Goal: Information Seeking & Learning: Learn about a topic

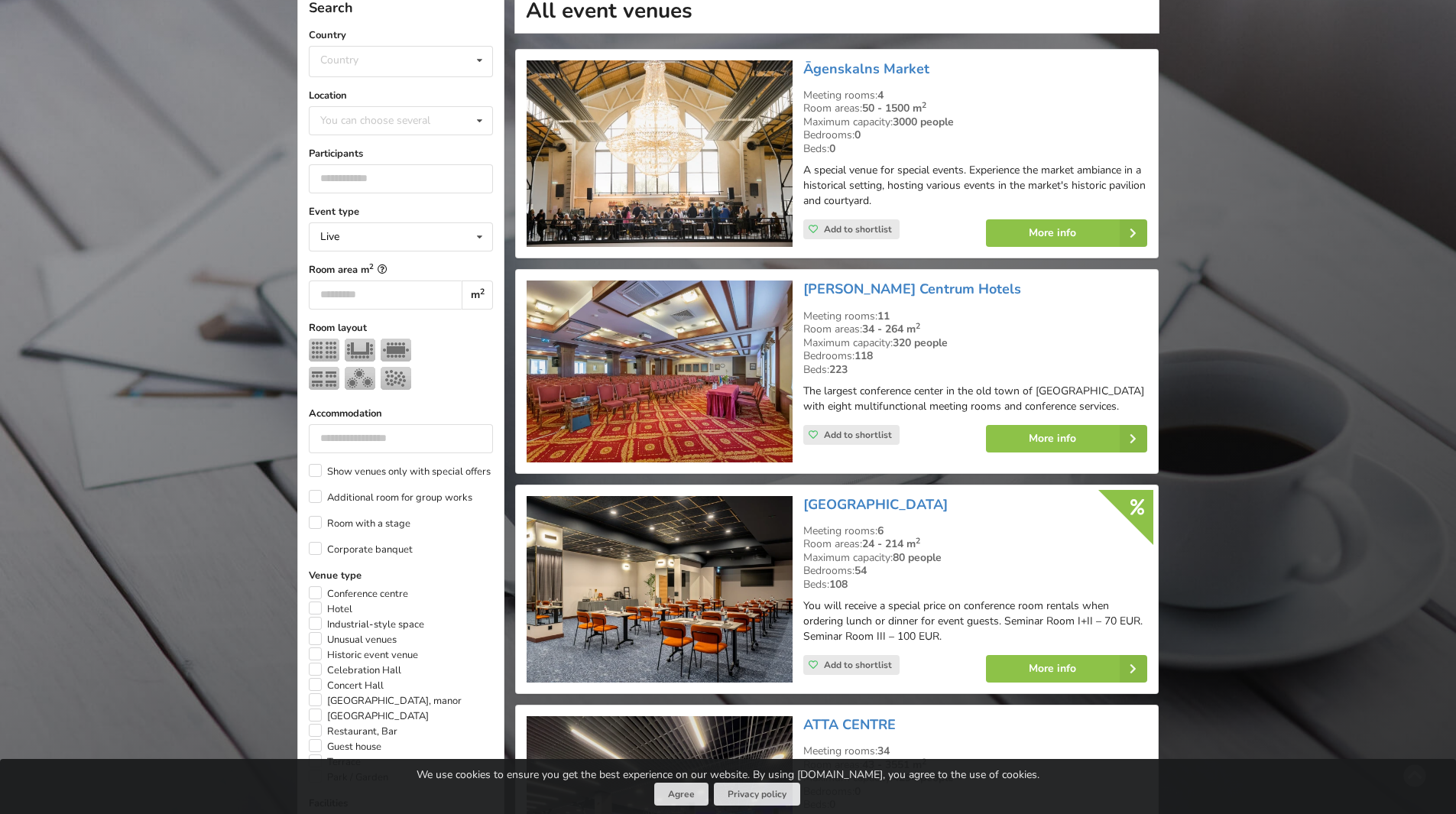
scroll to position [76, 0]
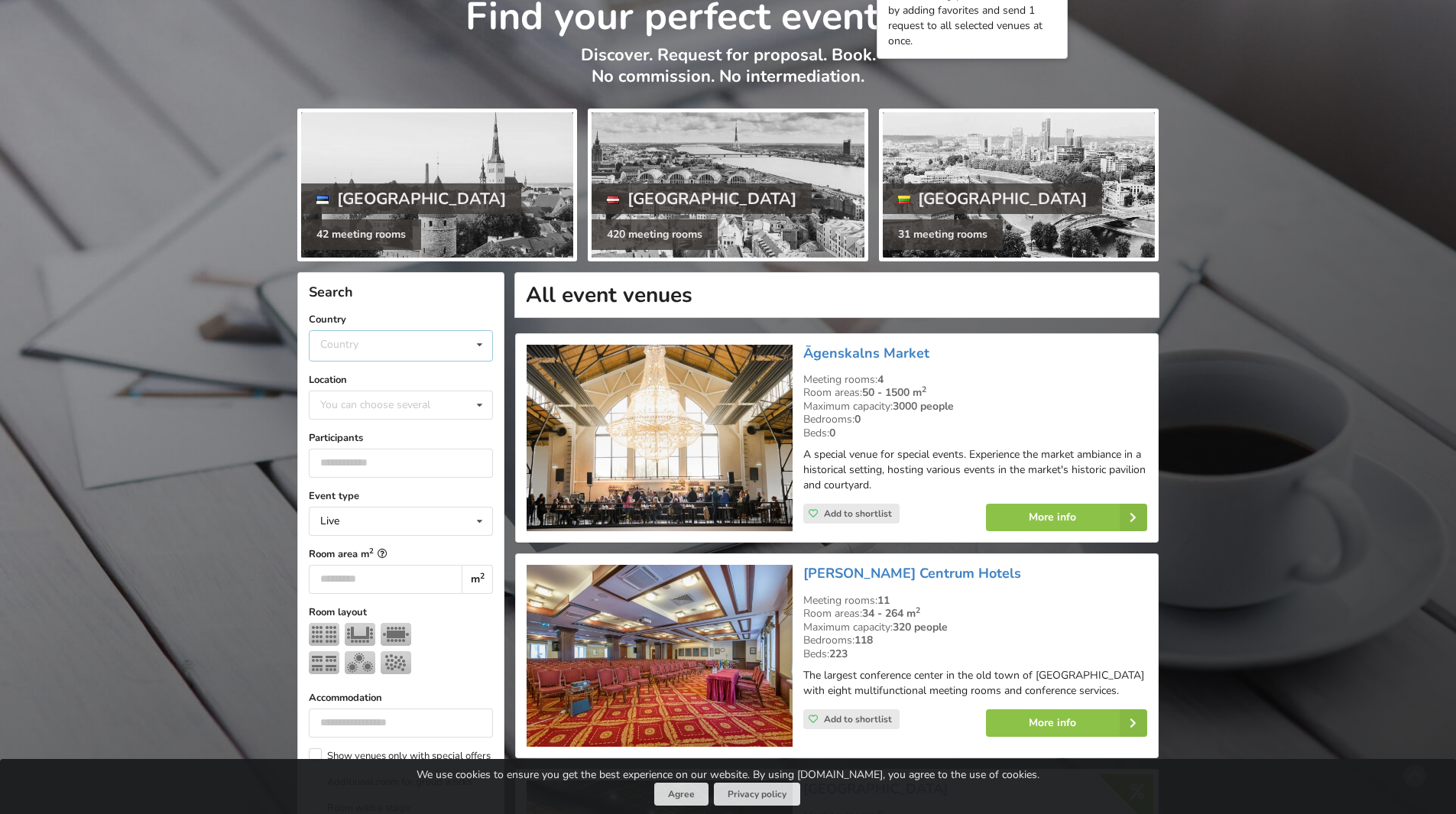
click at [382, 347] on div "Country Estonia Latvia Lithuania" at bounding box center [401, 345] width 184 height 32
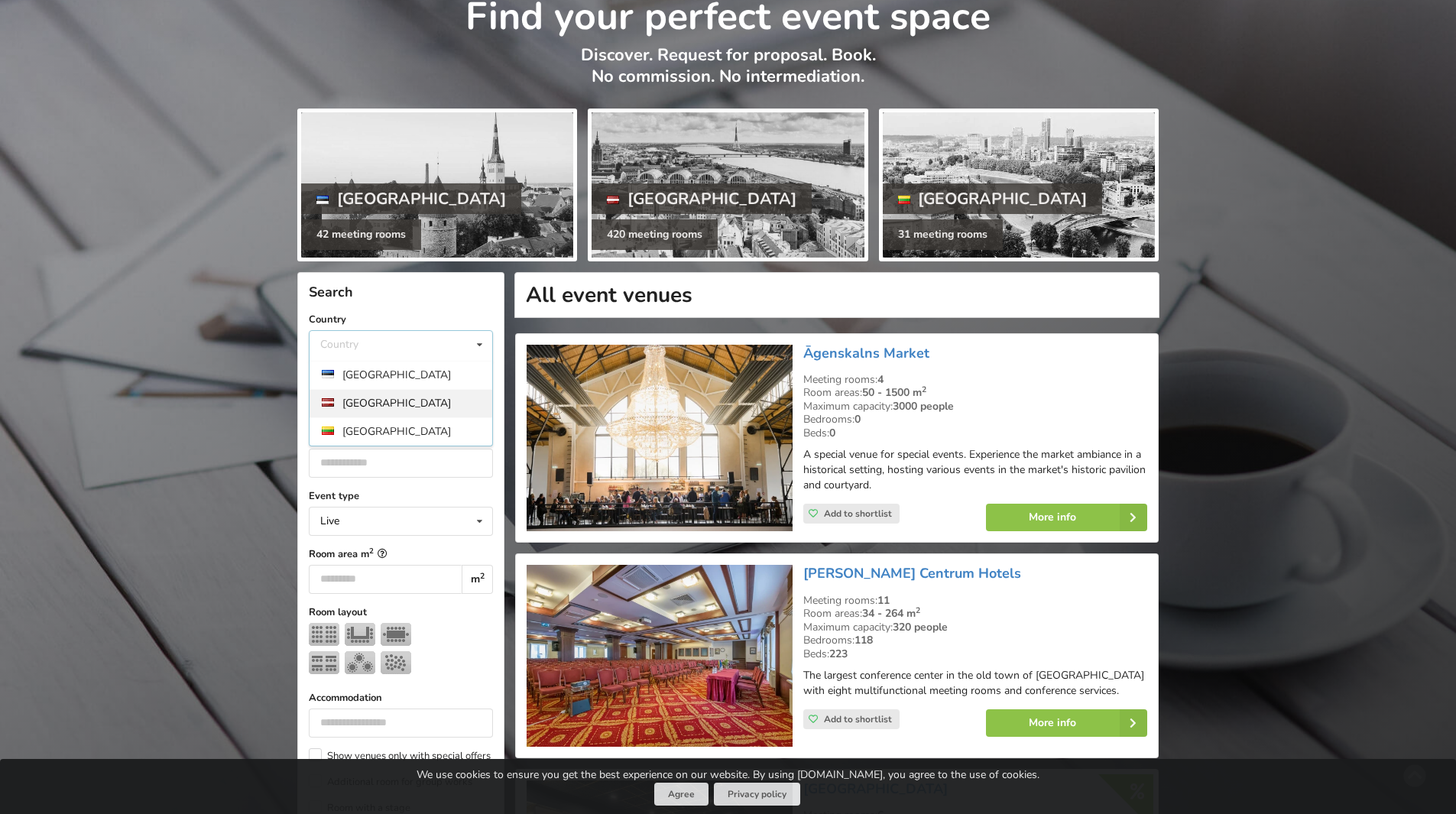
click at [361, 399] on div "[GEOGRAPHIC_DATA]" at bounding box center [400, 403] width 183 height 29
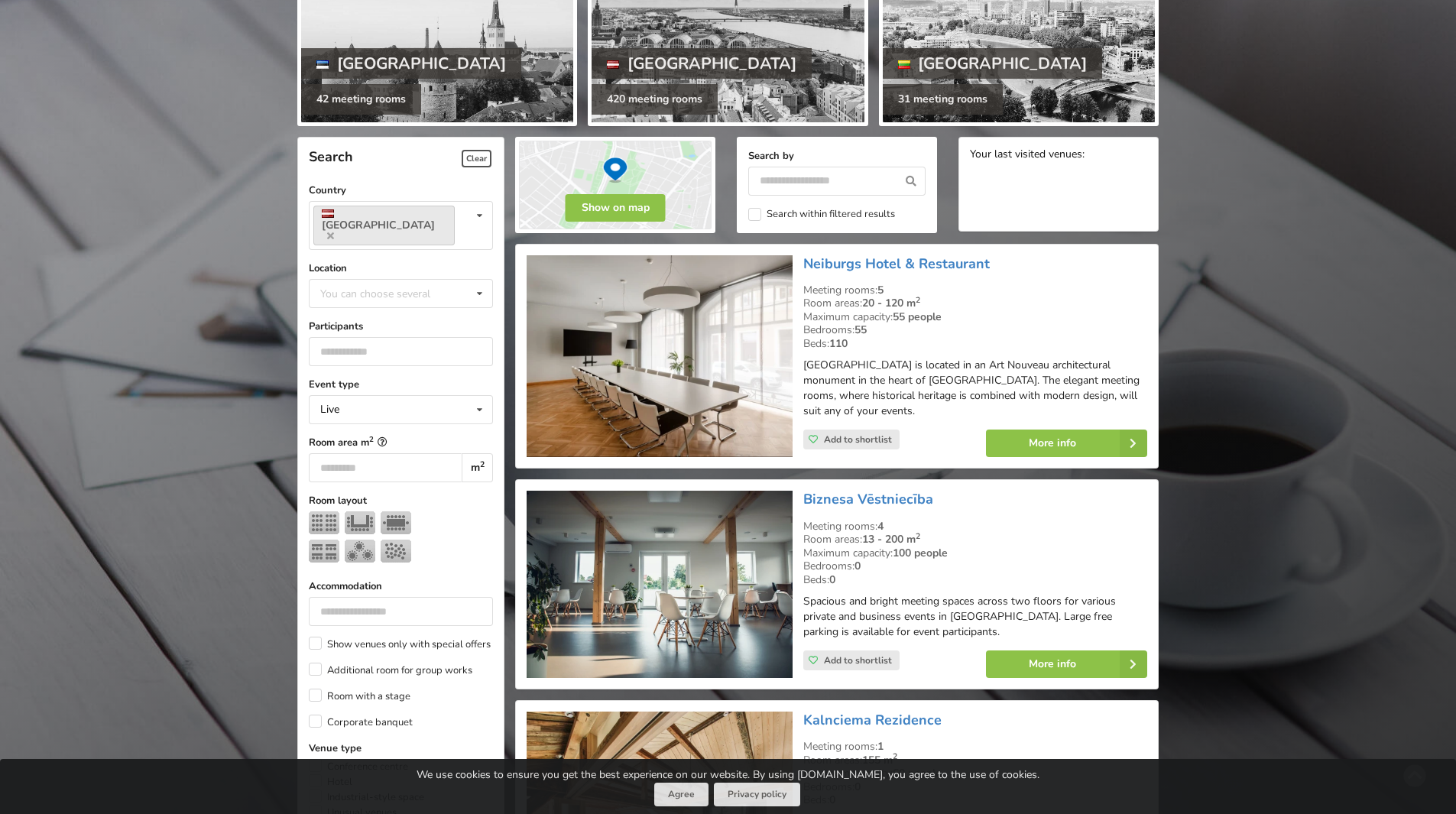
scroll to position [229, 0]
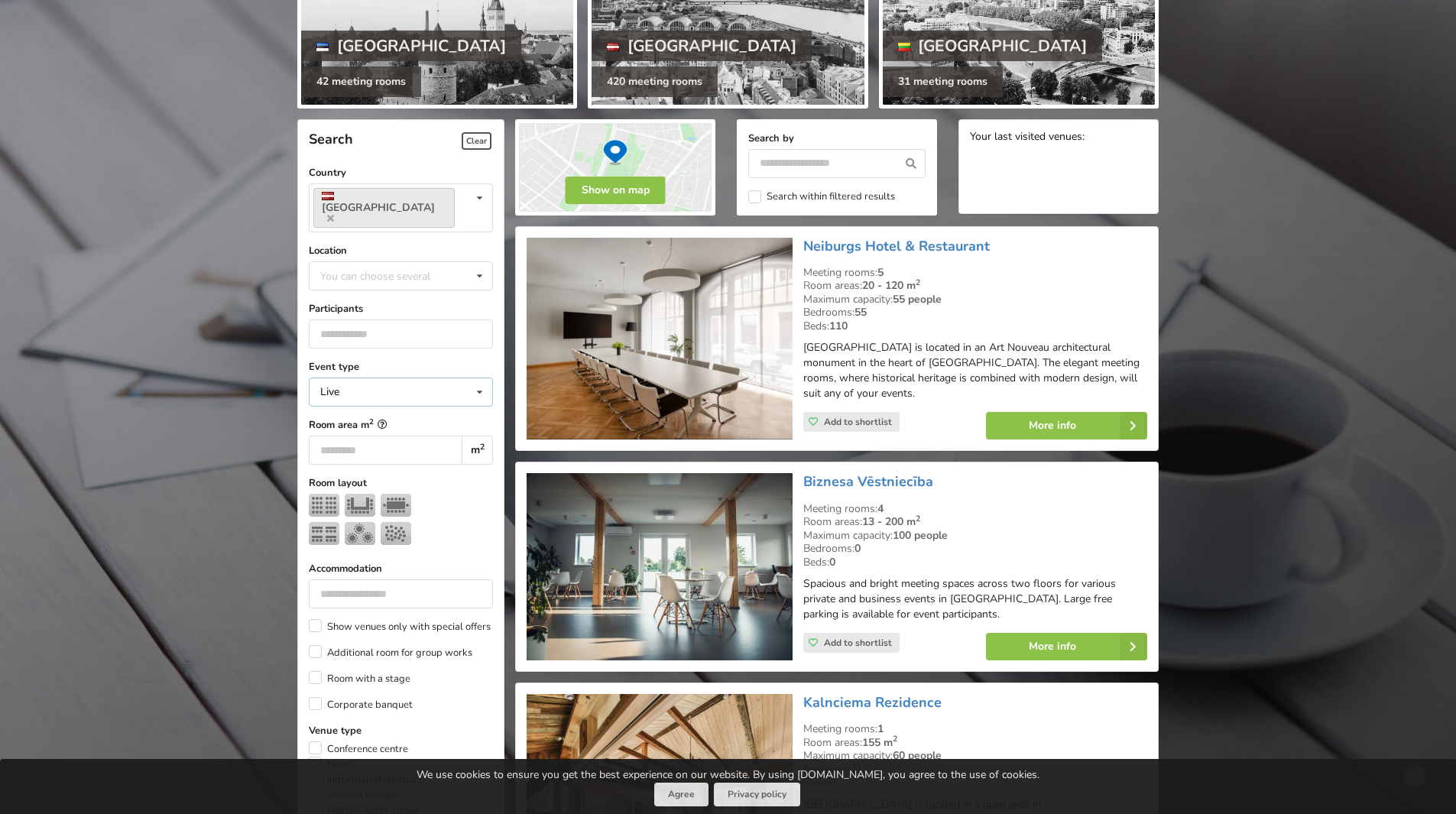
click at [409, 378] on div "Live Live Online Hybrid (Live + Online)" at bounding box center [401, 392] width 184 height 29
click at [482, 262] on icon at bounding box center [479, 276] width 22 height 29
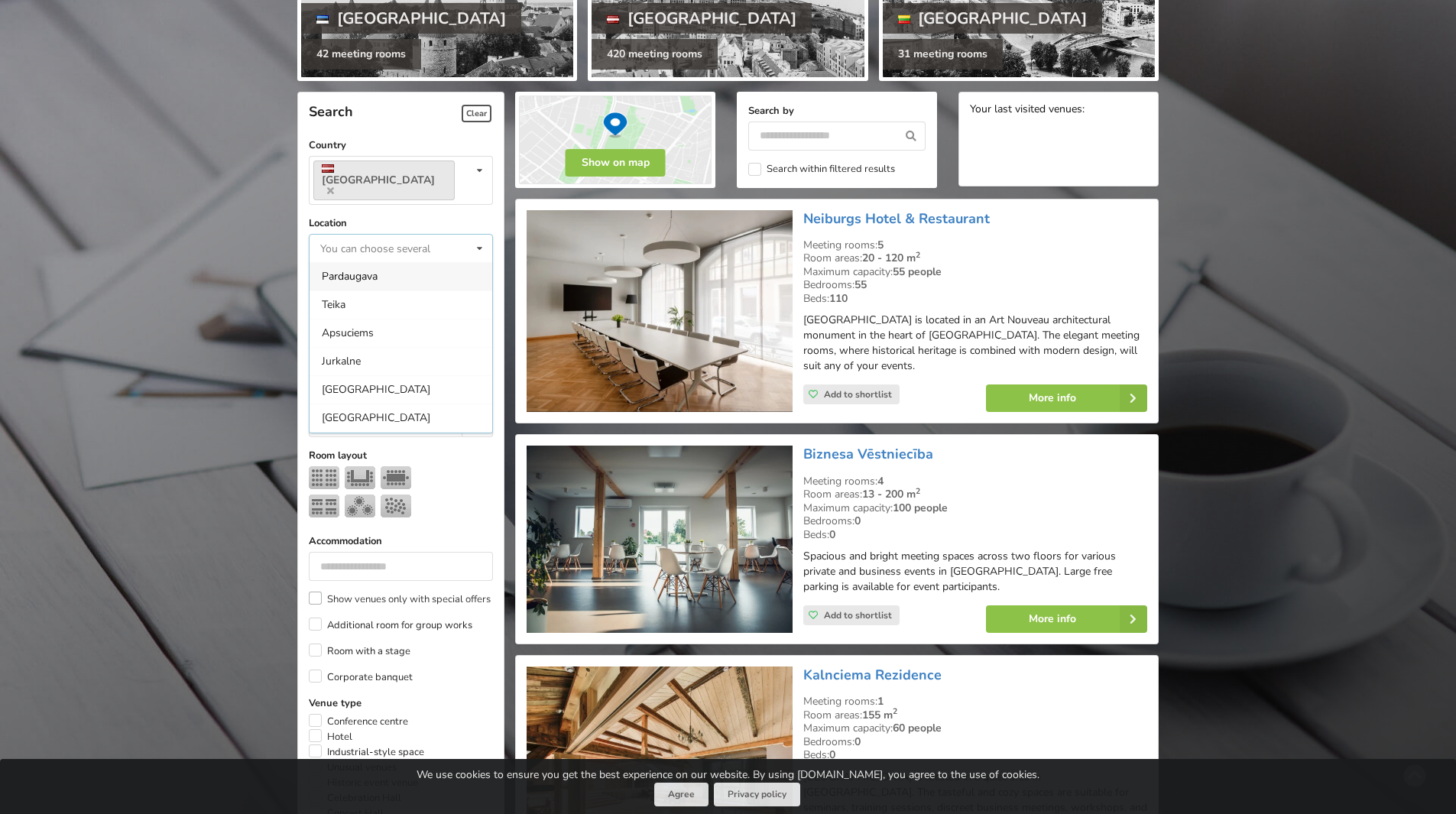
scroll to position [306, 0]
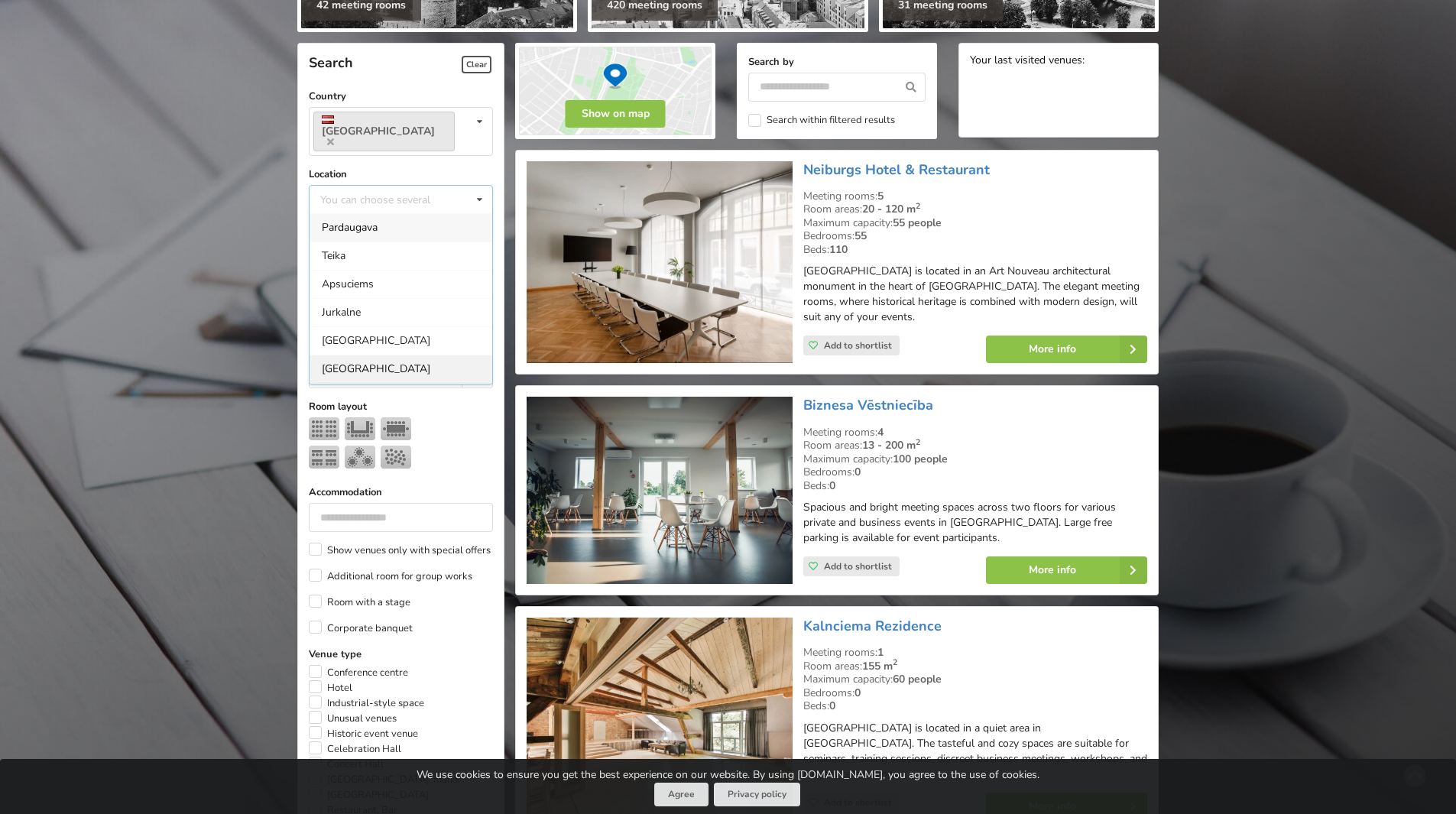
click at [372, 355] on div "[GEOGRAPHIC_DATA]" at bounding box center [400, 368] width 183 height 29
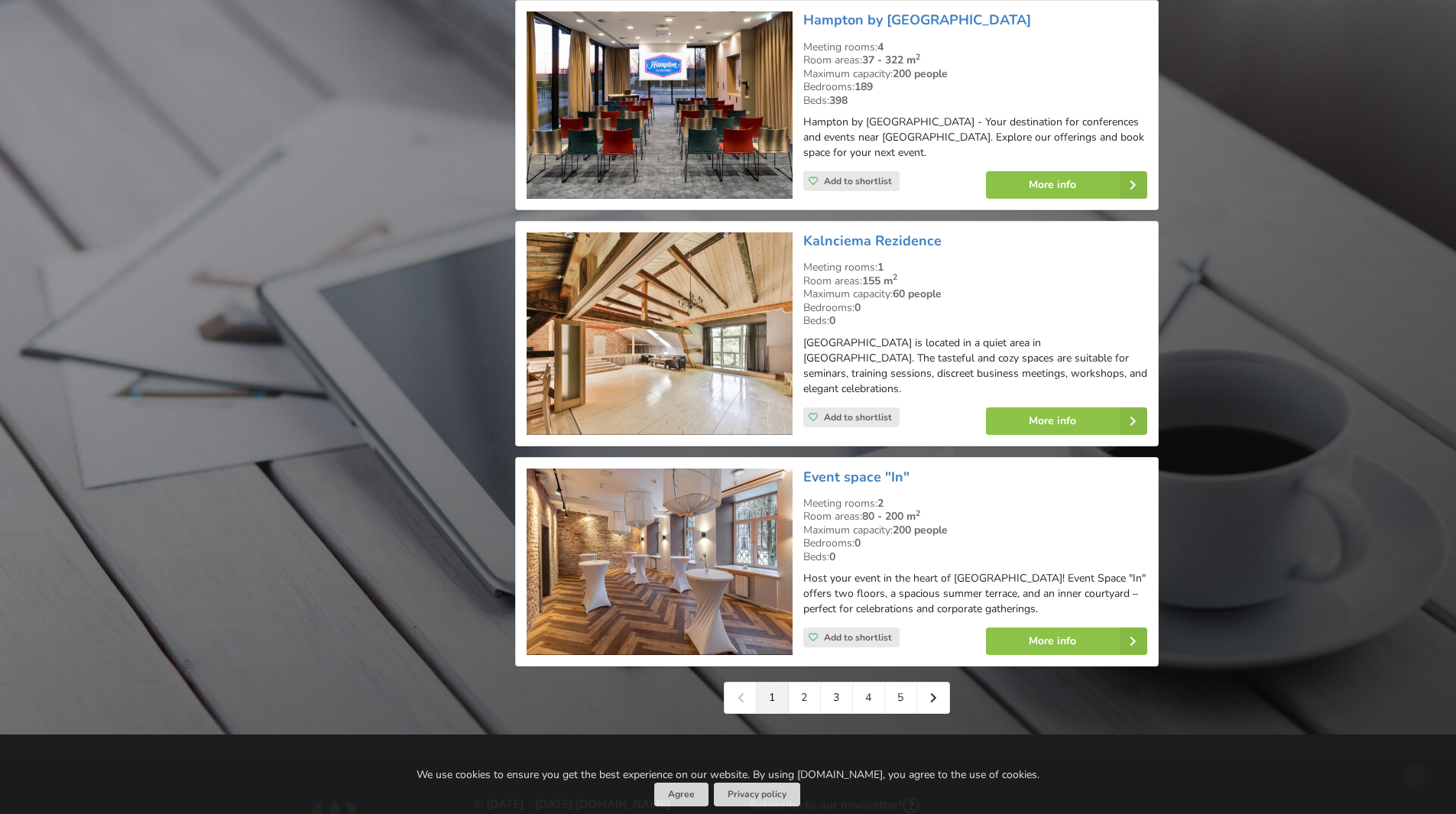
scroll to position [3247, 0]
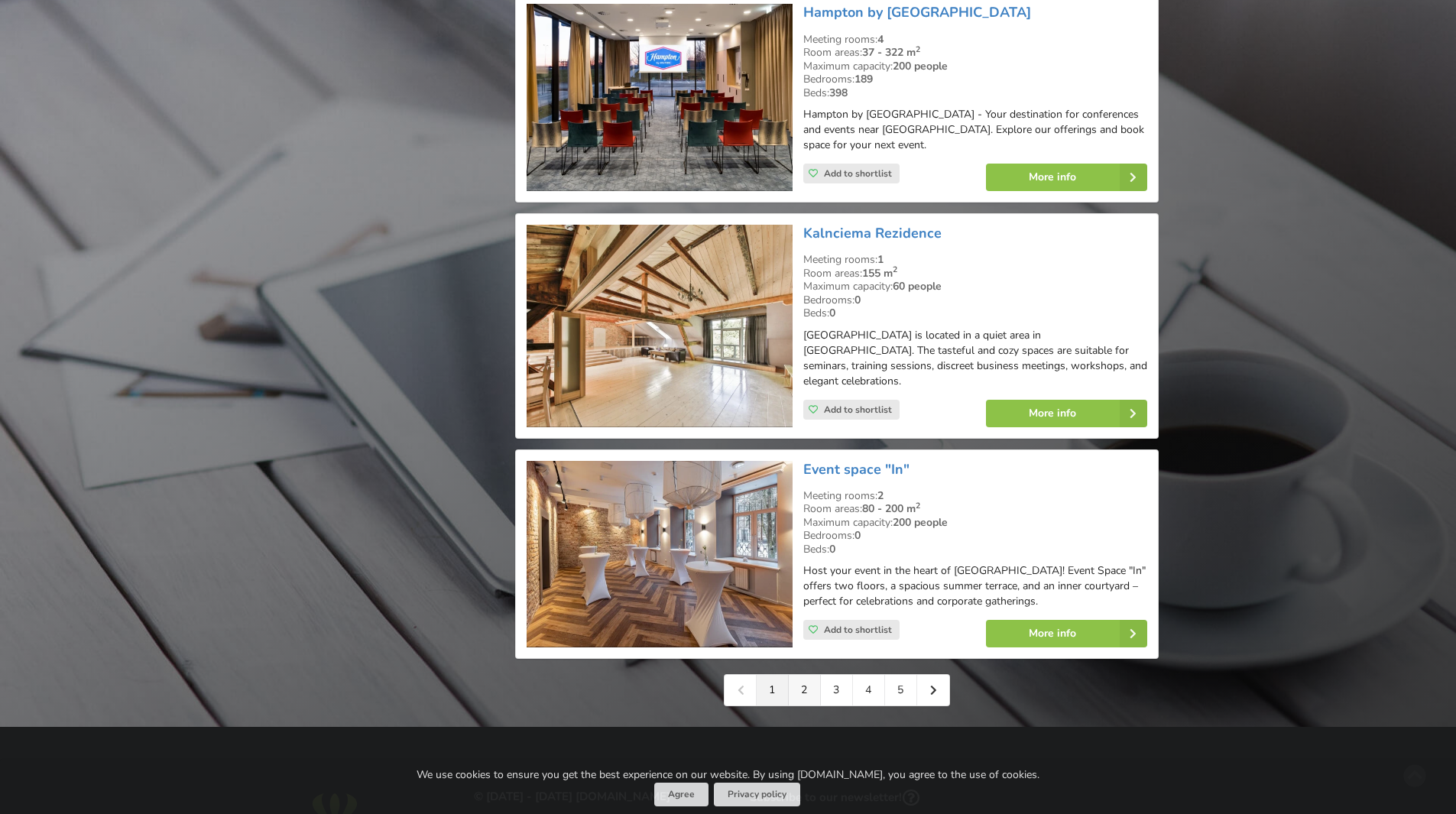
click at [808, 674] on link "2" at bounding box center [805, 690] width 32 height 31
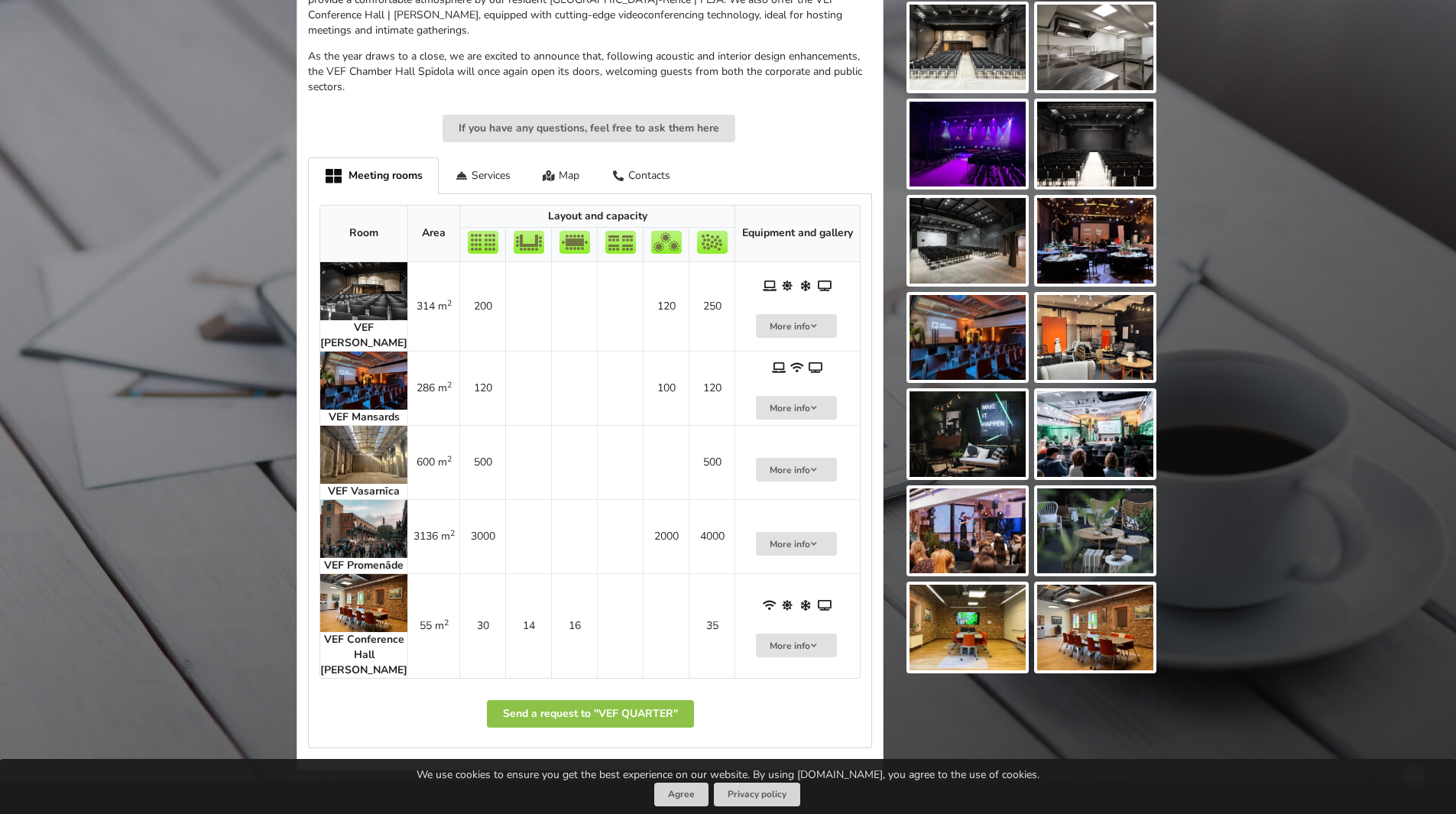
scroll to position [764, 0]
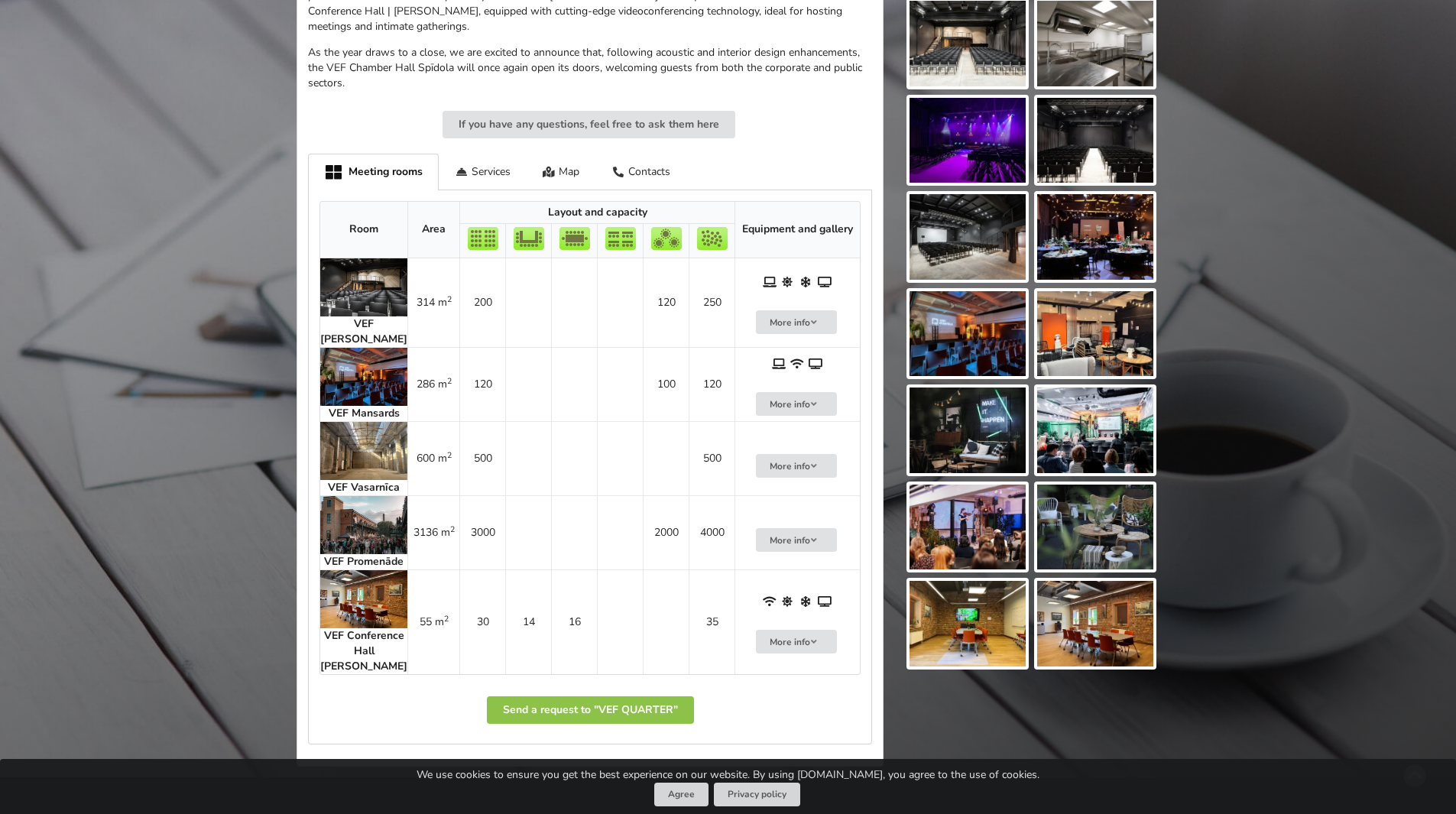
click at [356, 368] on img at bounding box center [363, 376] width 87 height 58
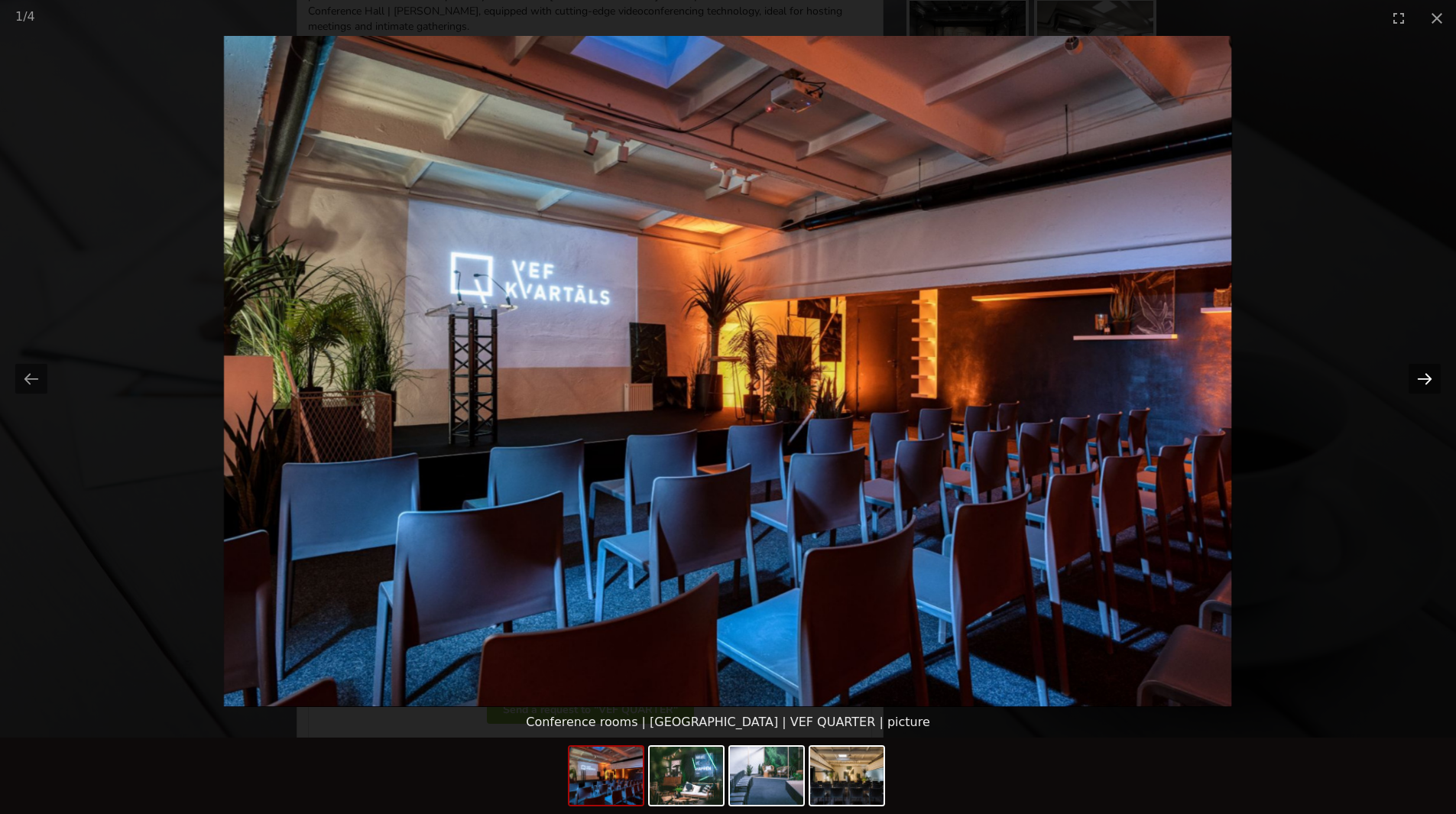
click at [1434, 384] on button "Next slide" at bounding box center [1424, 378] width 32 height 30
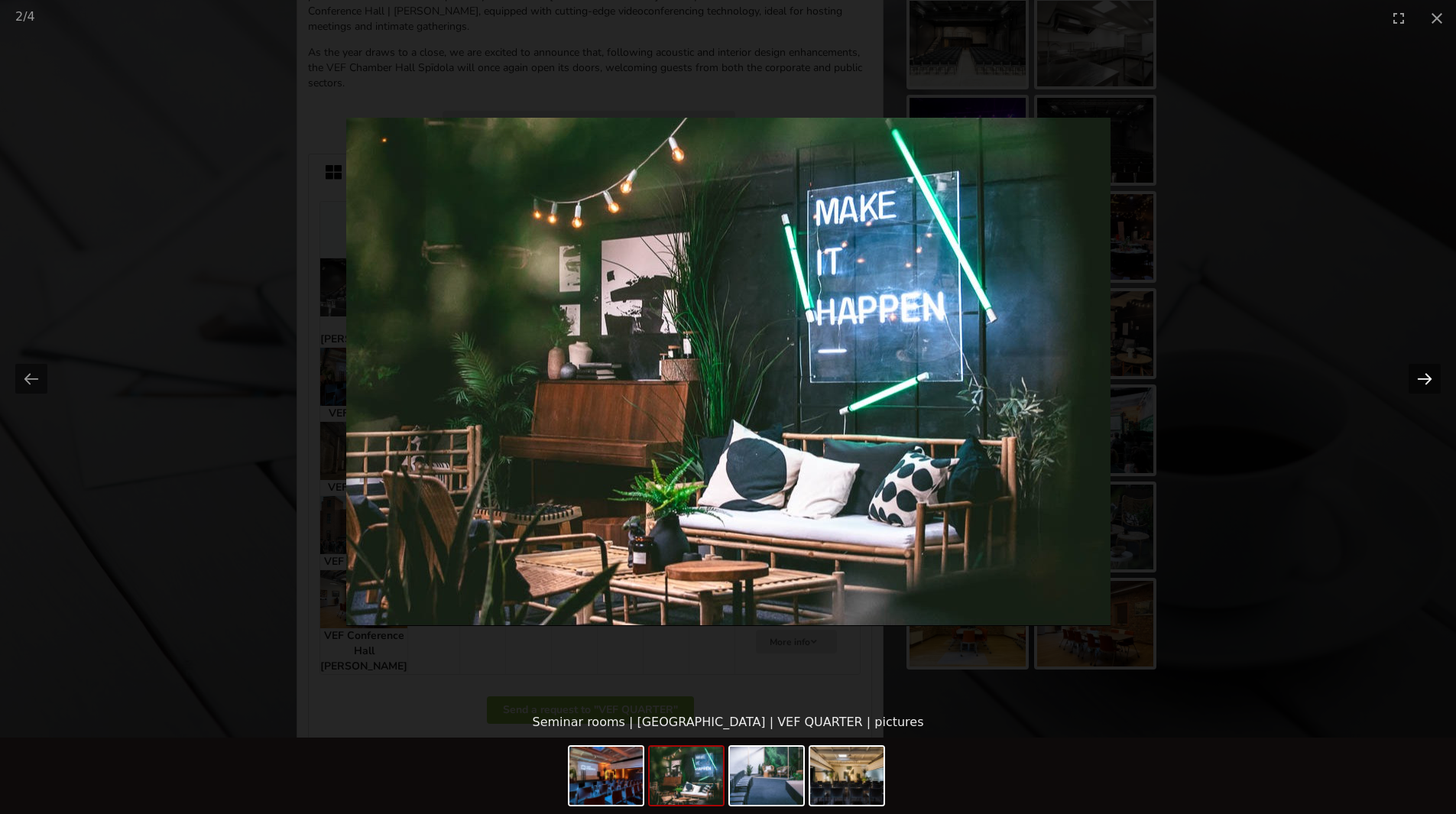
click at [1434, 384] on button "Next slide" at bounding box center [1424, 378] width 32 height 30
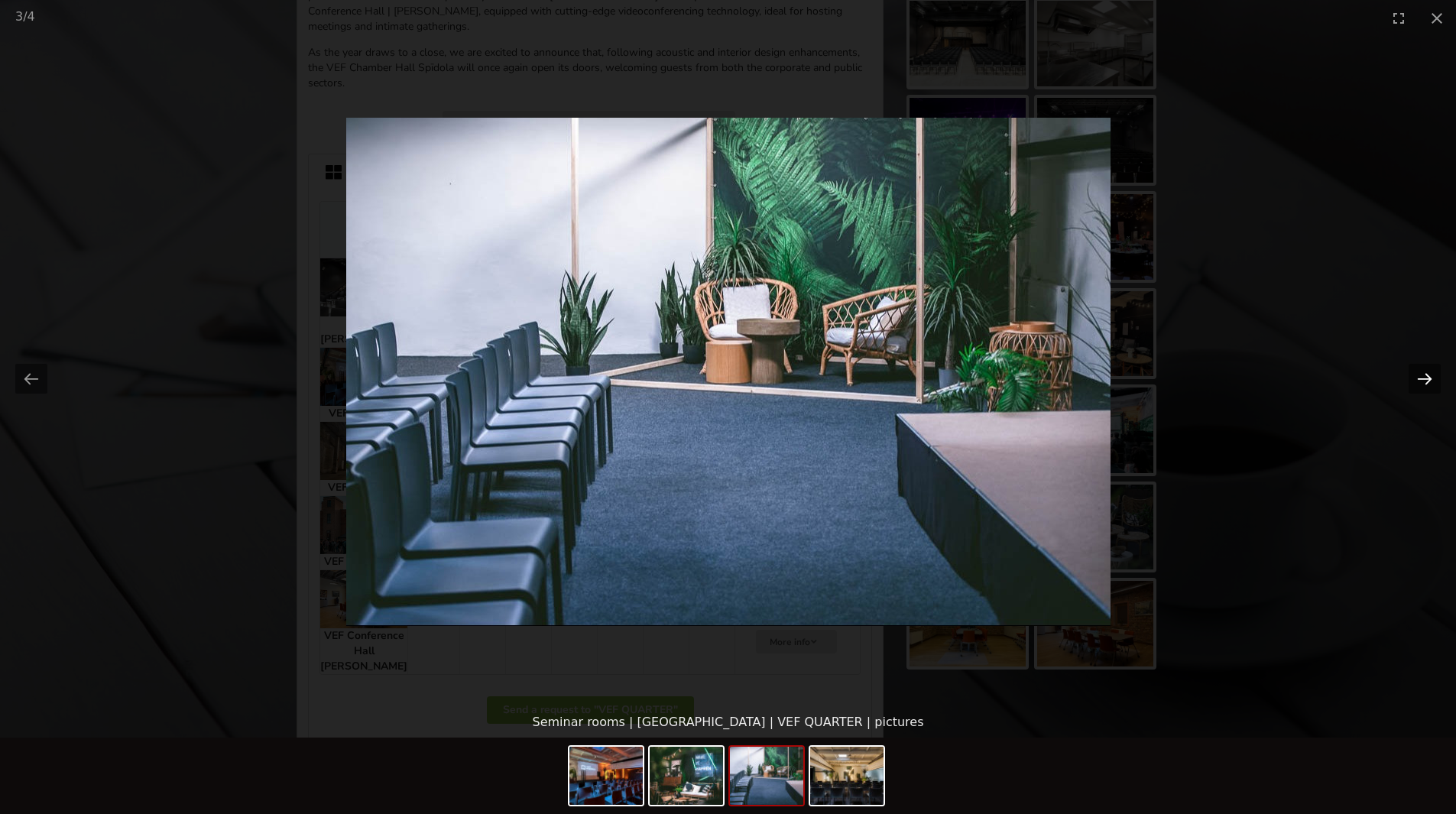
click at [1434, 384] on button "Next slide" at bounding box center [1424, 378] width 32 height 30
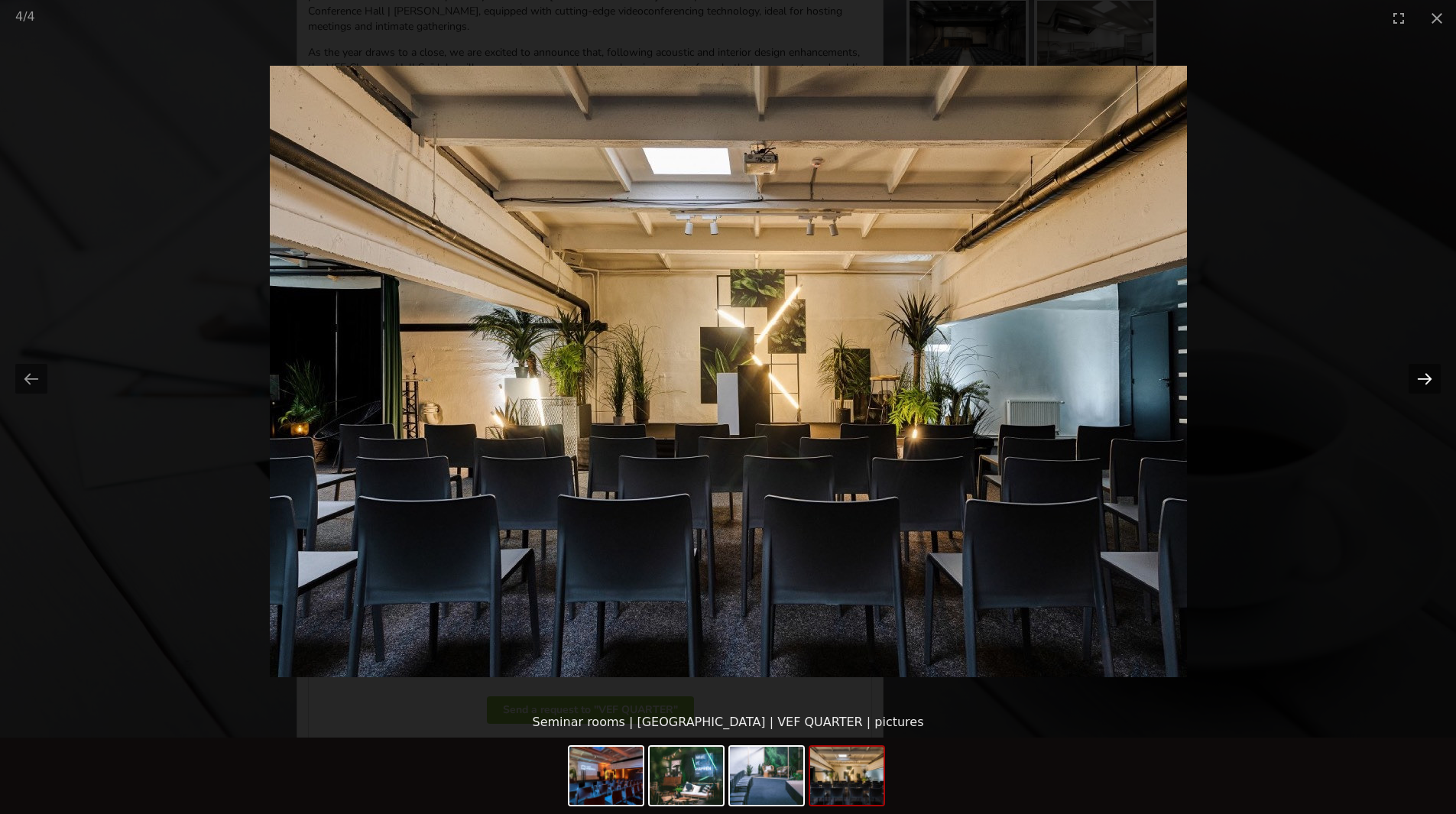
click at [1434, 384] on button "Next slide" at bounding box center [1424, 378] width 32 height 30
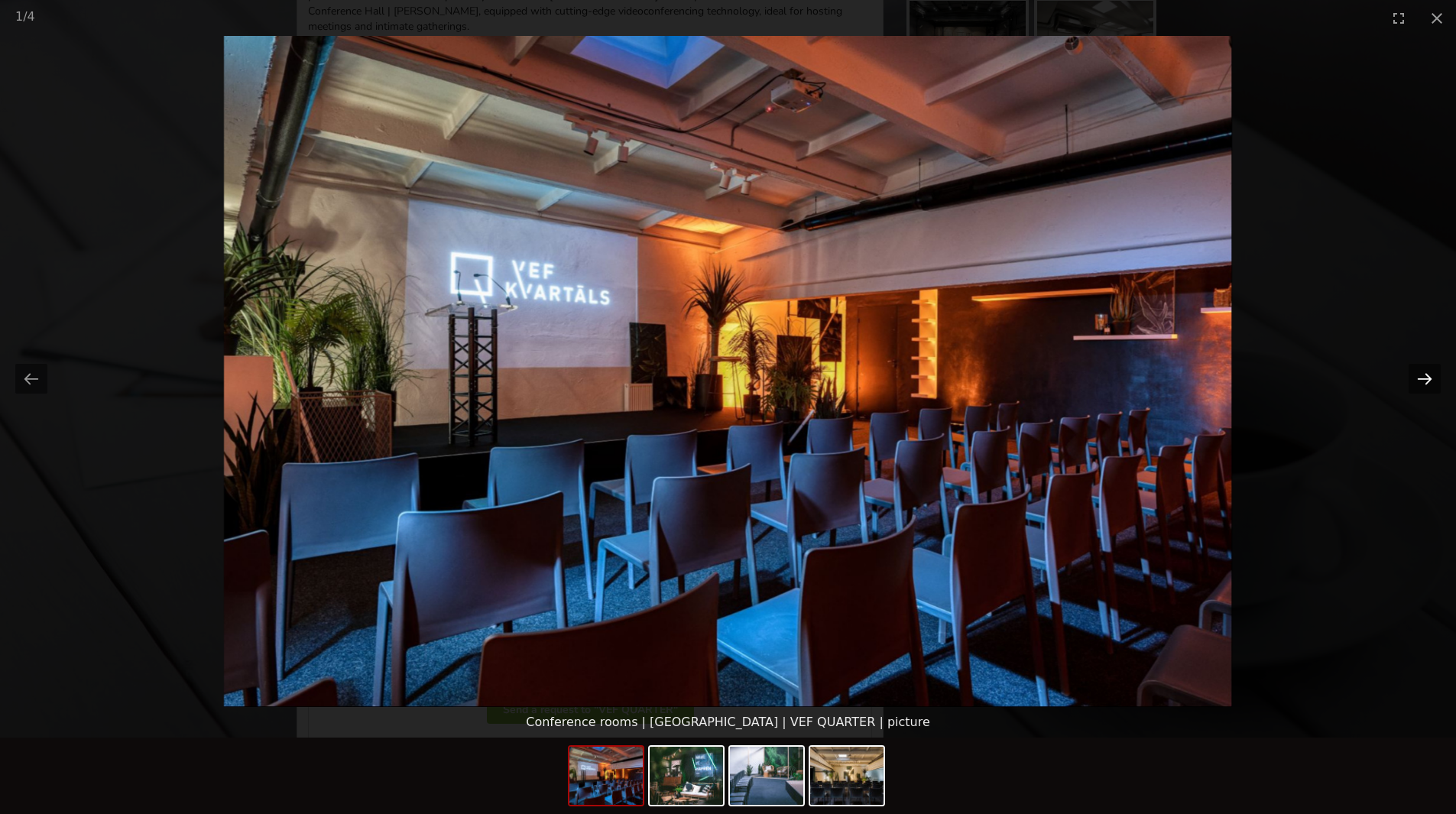
click at [1434, 384] on button "Next slide" at bounding box center [1424, 378] width 32 height 30
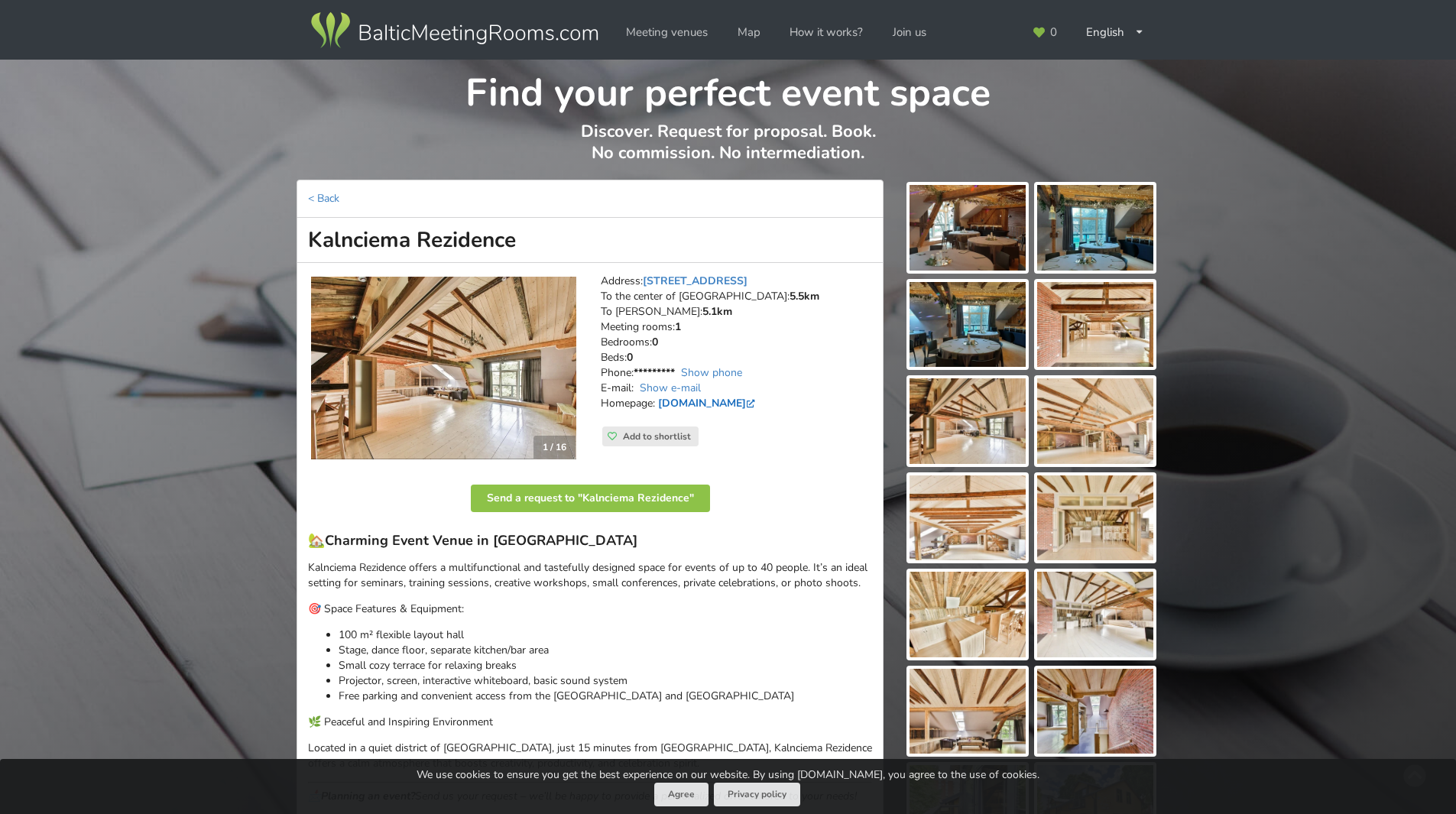
click at [741, 405] on link "www.kalnciemarezidence.lv" at bounding box center [708, 403] width 100 height 15
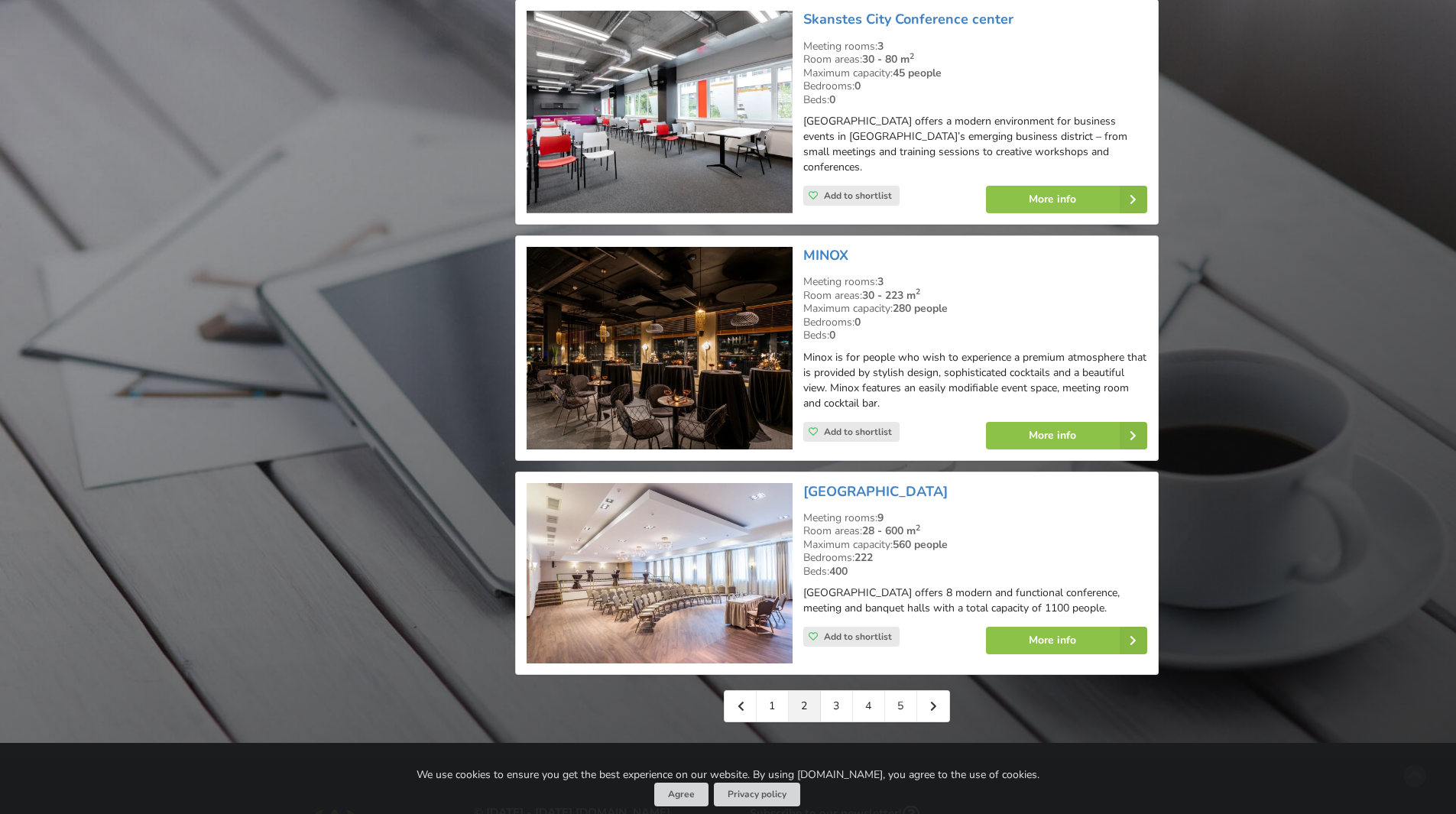
scroll to position [3210, 0]
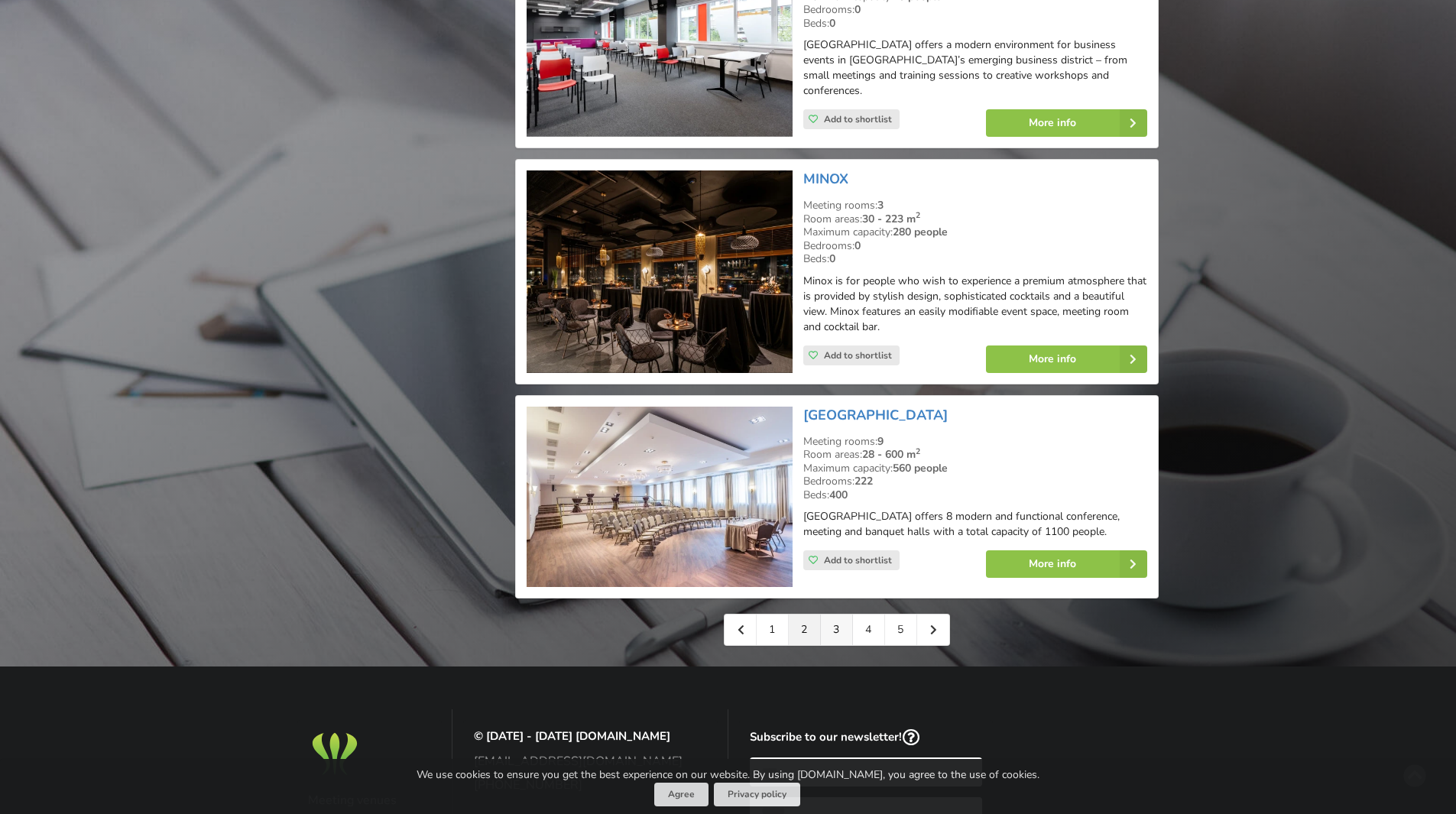
click at [836, 631] on link "3" at bounding box center [837, 630] width 32 height 31
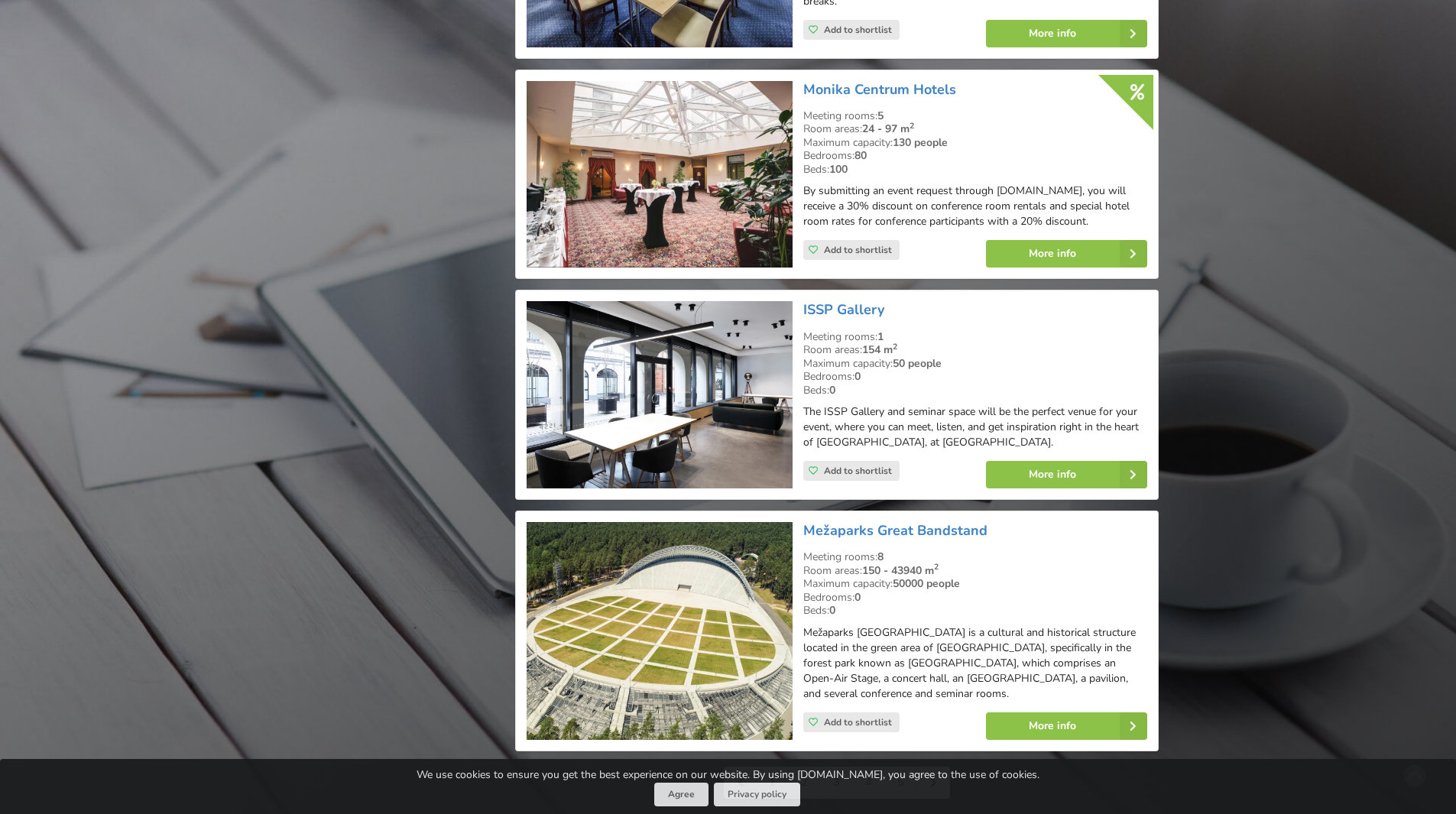
scroll to position [3133, 0]
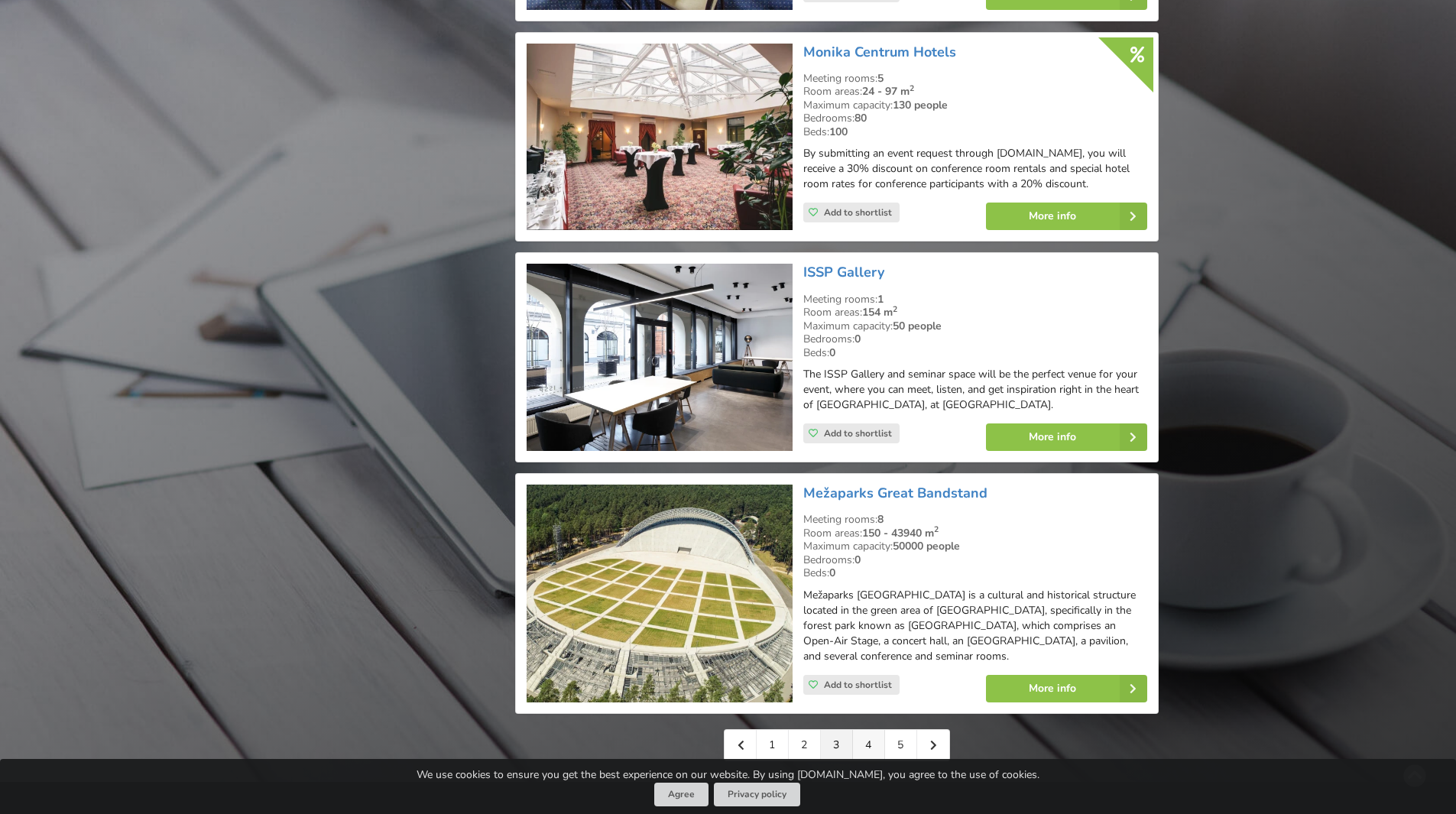
click at [869, 730] on link "4" at bounding box center [869, 745] width 32 height 31
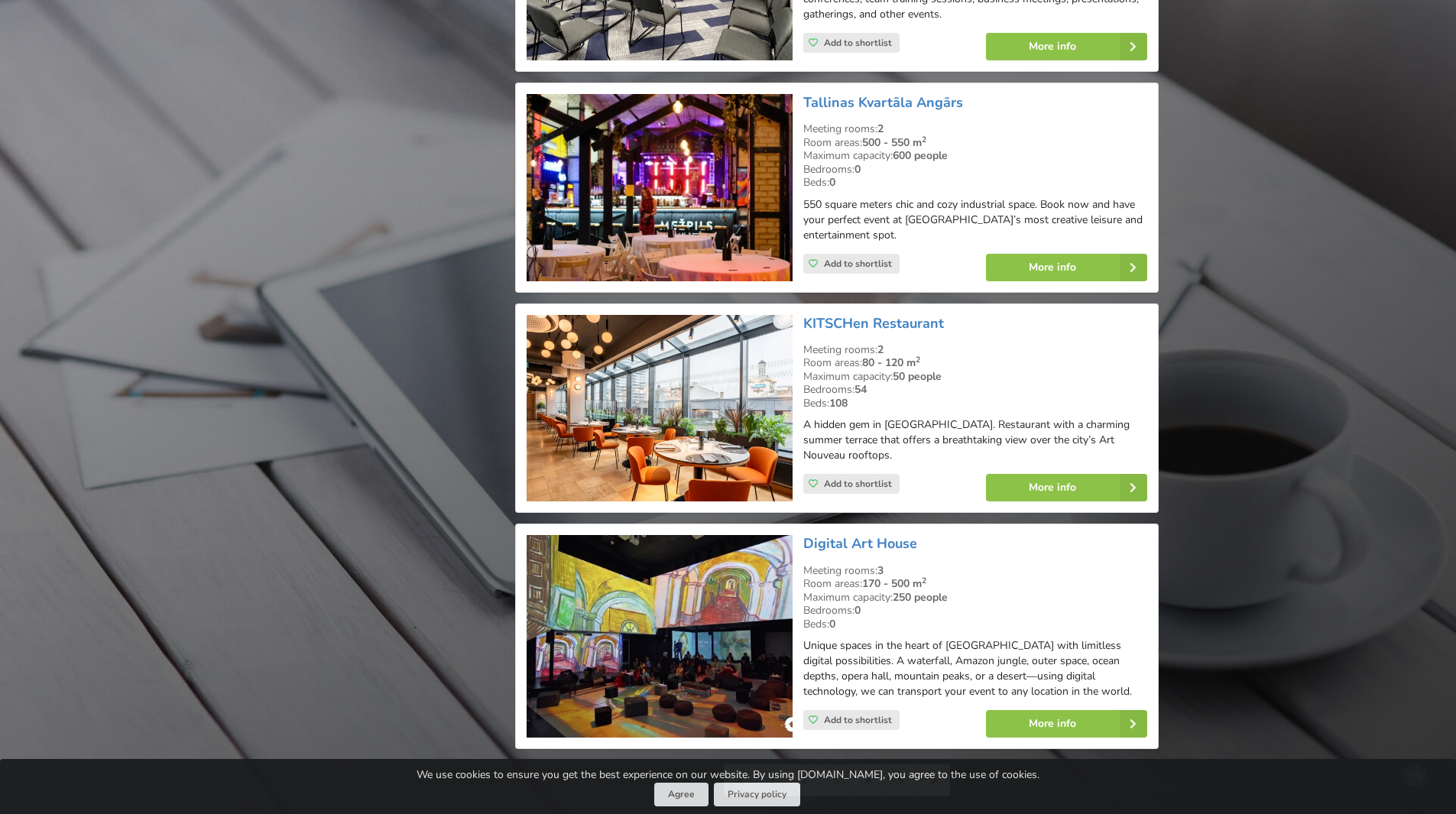
scroll to position [3286, 0]
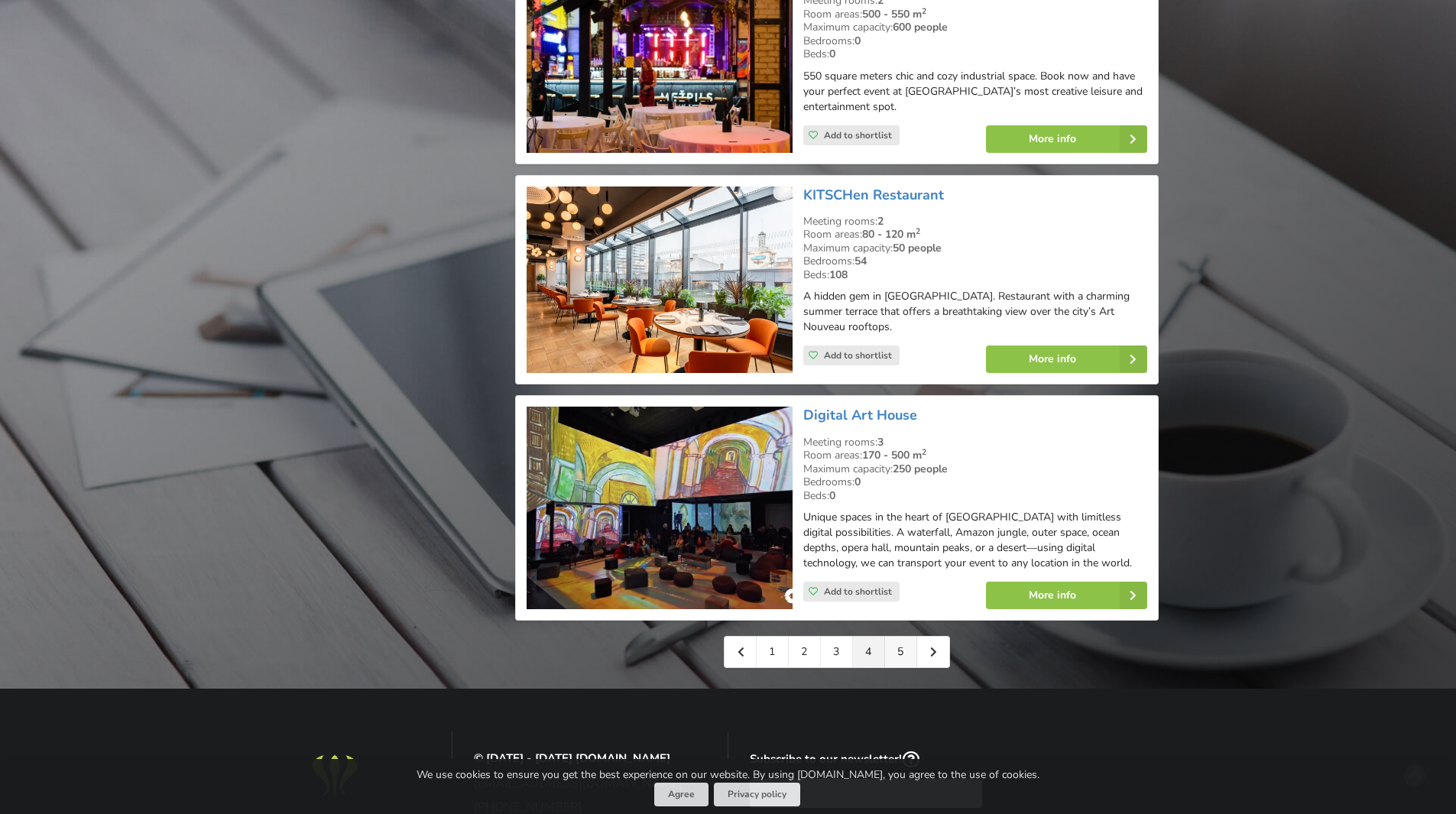
click at [906, 637] on link "5" at bounding box center [901, 652] width 32 height 31
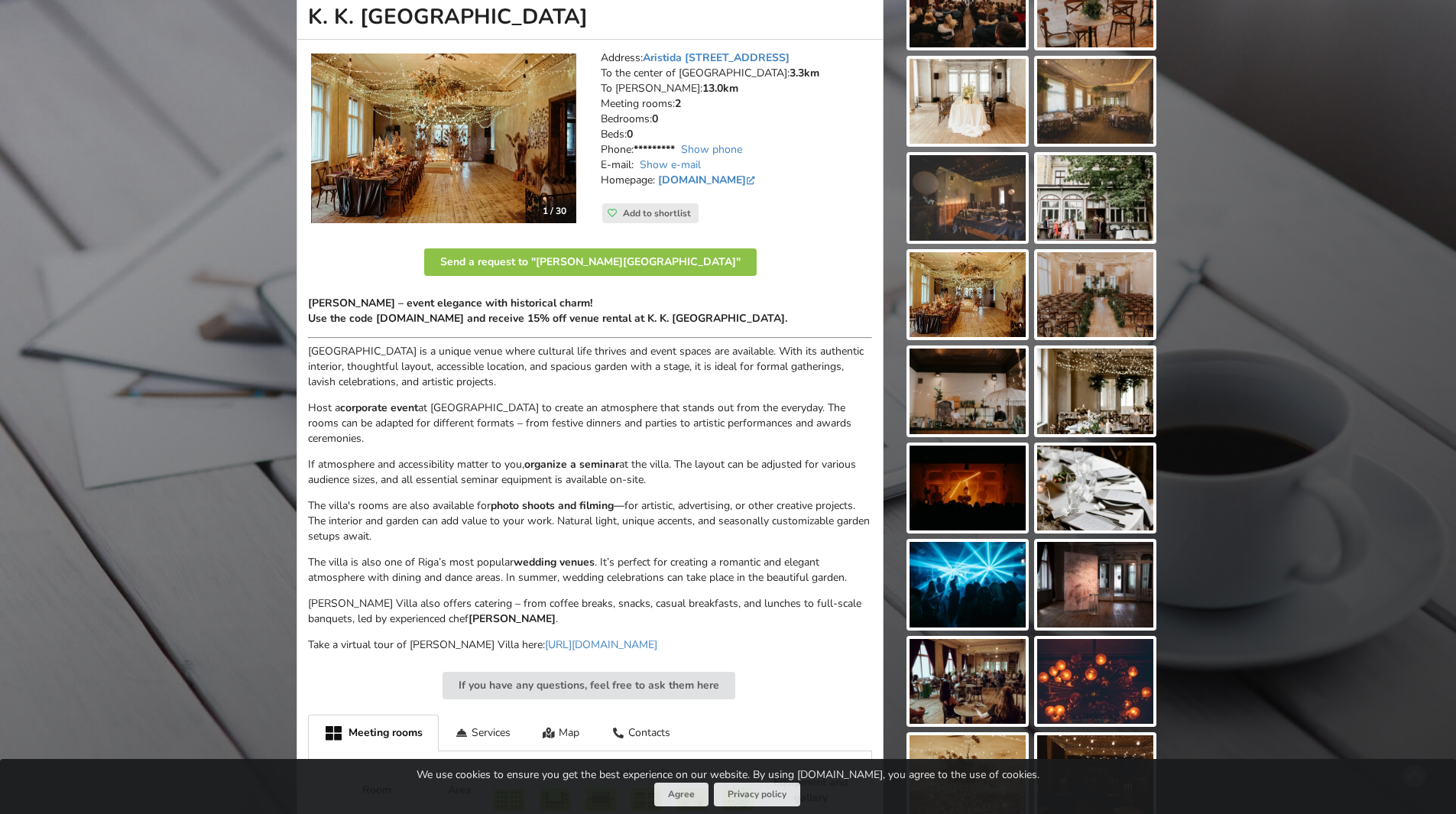
scroll to position [229, 0]
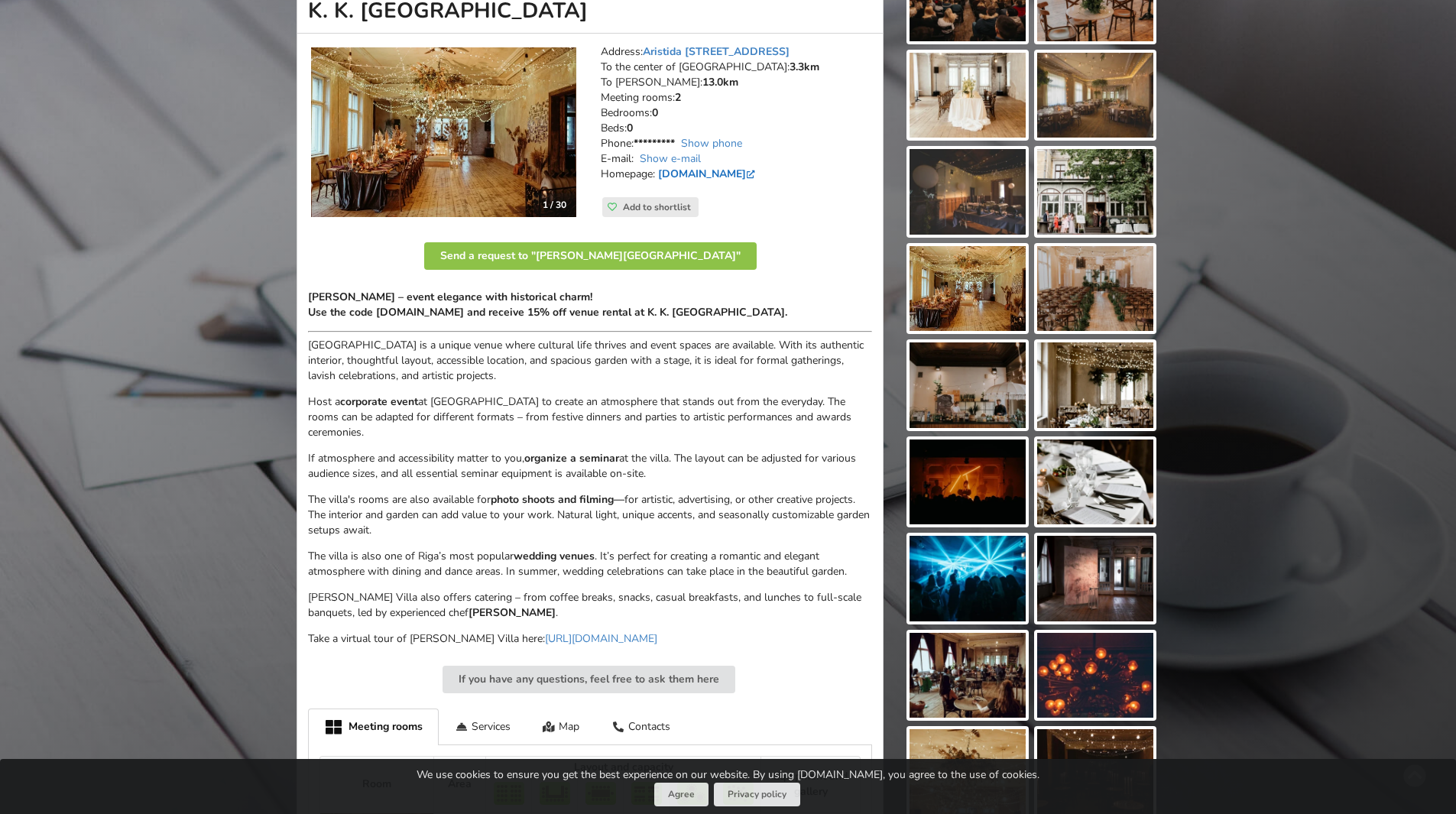
click at [701, 173] on link "fonstrickavilla.lv" at bounding box center [708, 173] width 100 height 15
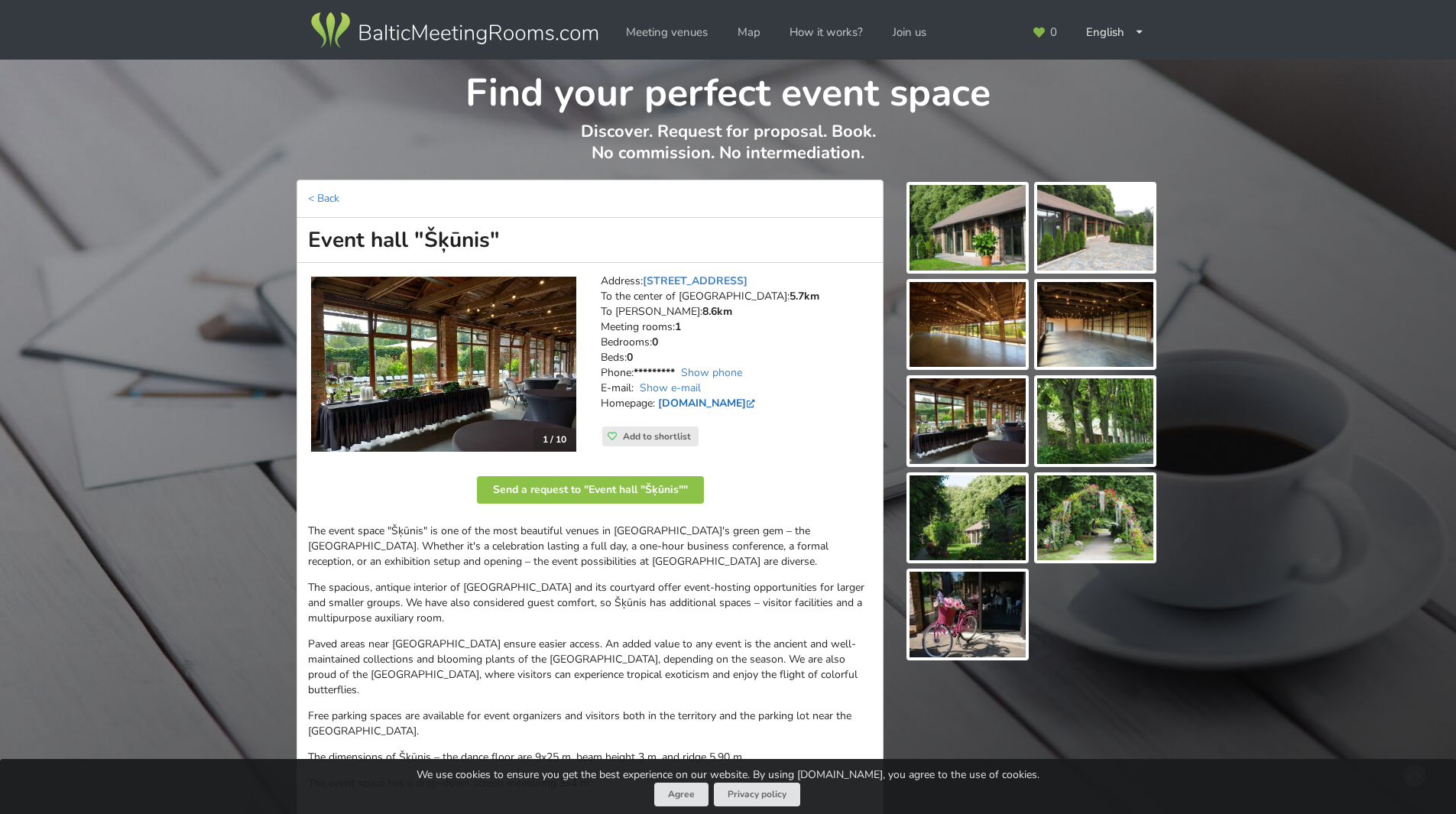
click at [694, 405] on link "www.botanika.lu.lv" at bounding box center [708, 403] width 100 height 15
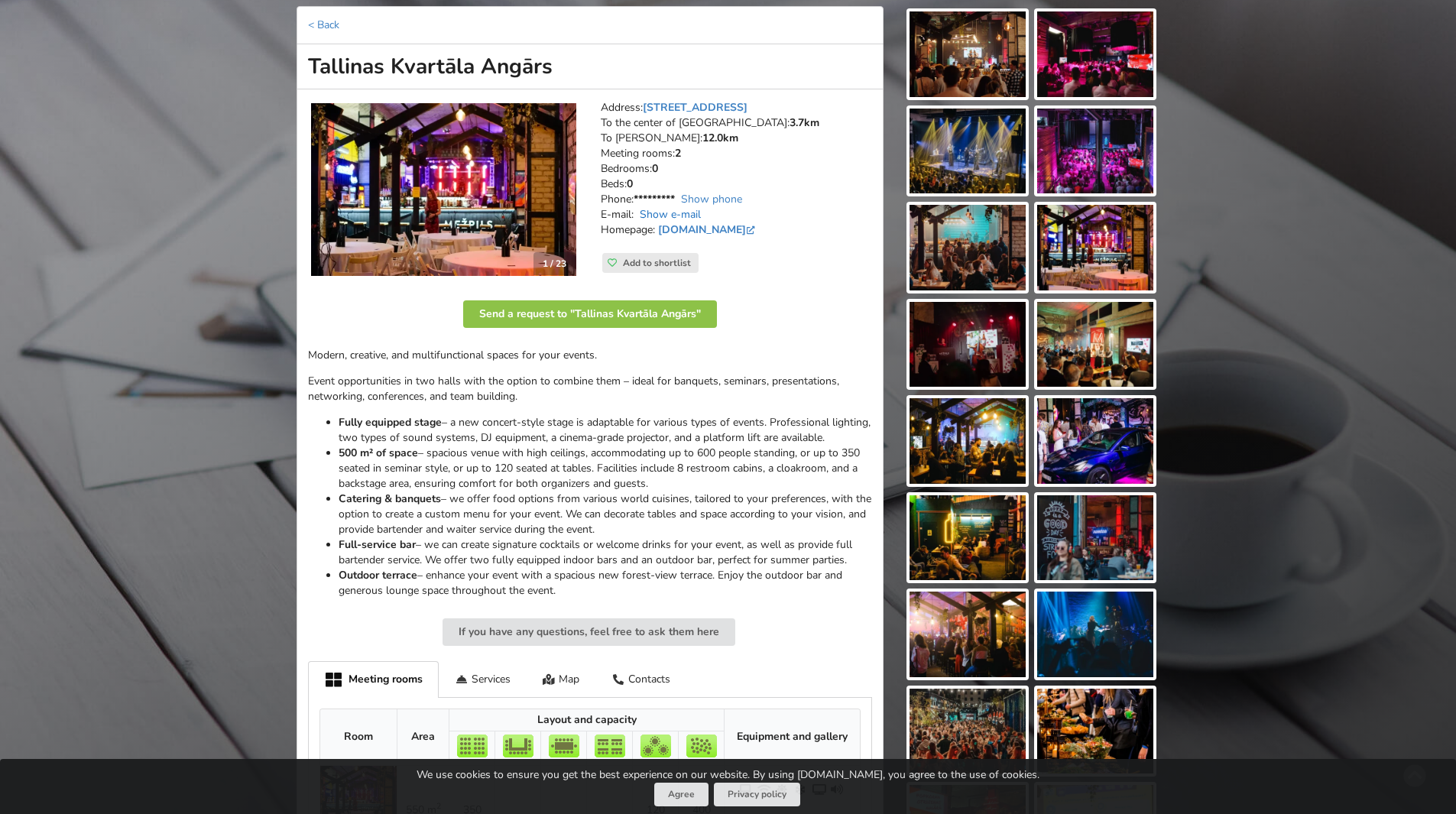
scroll to position [153, 0]
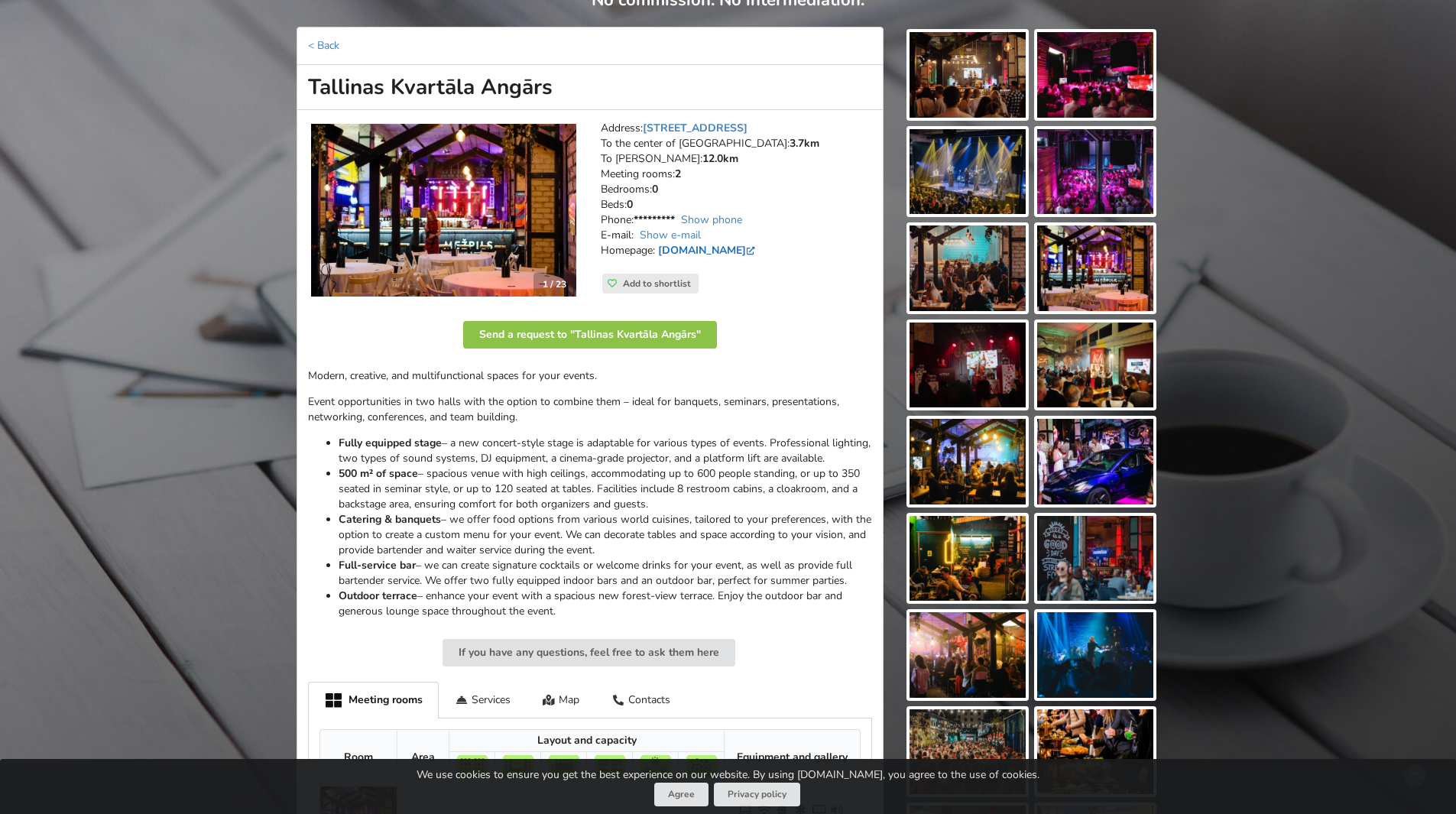
click at [730, 250] on link "[DOMAIN_NAME]" at bounding box center [708, 250] width 100 height 15
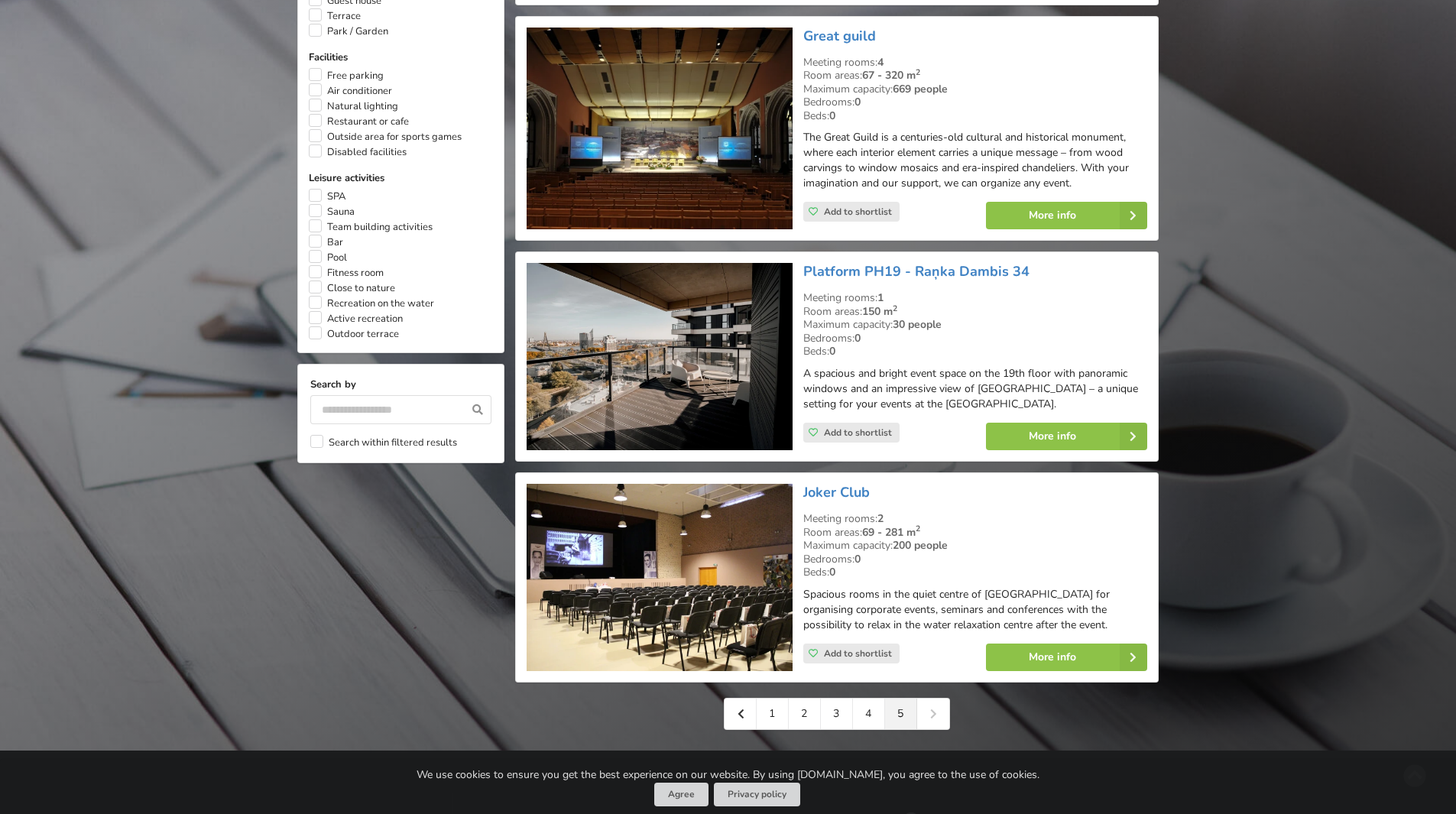
scroll to position [1433, 0]
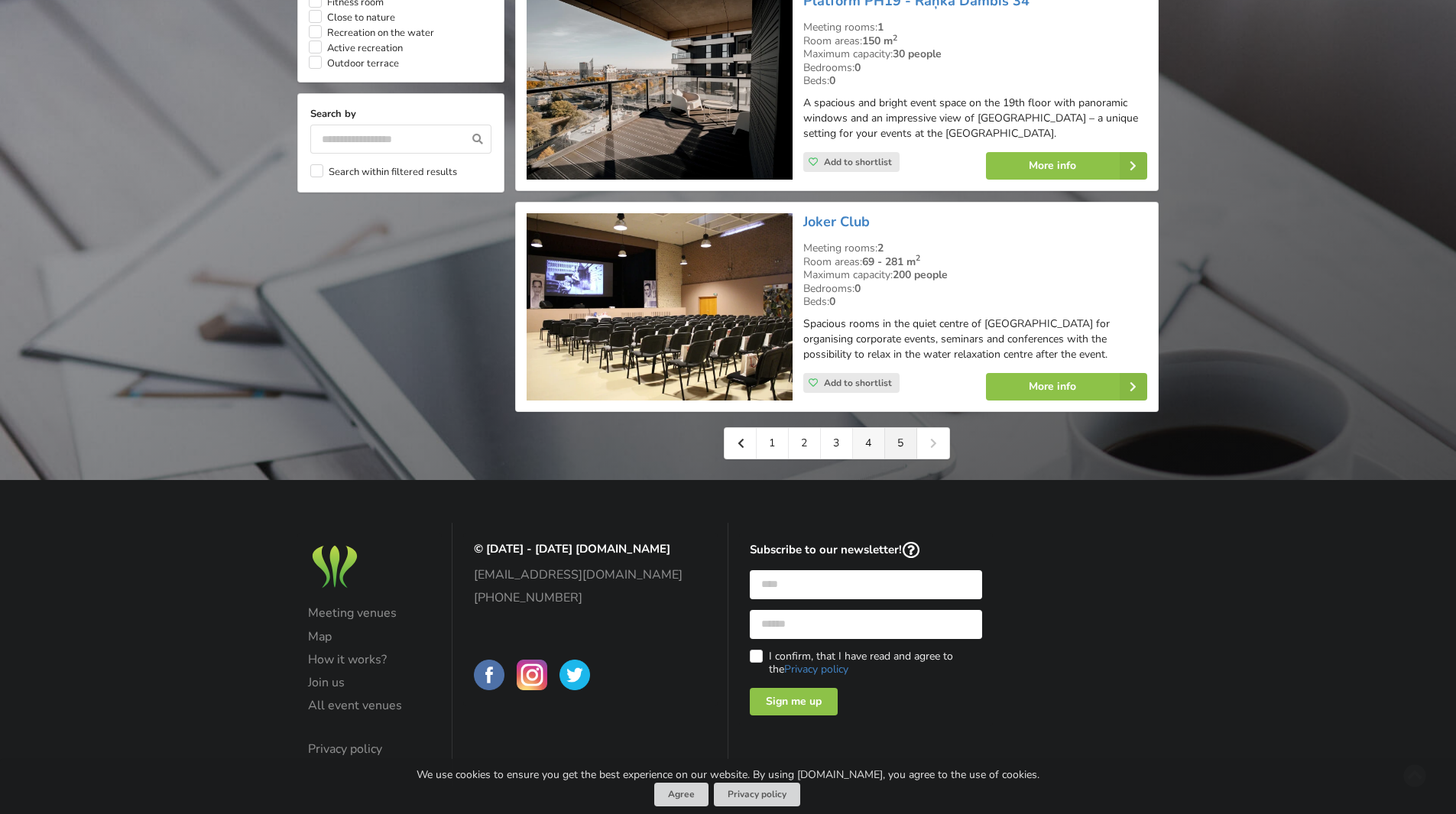
click at [866, 428] on link "4" at bounding box center [869, 443] width 32 height 31
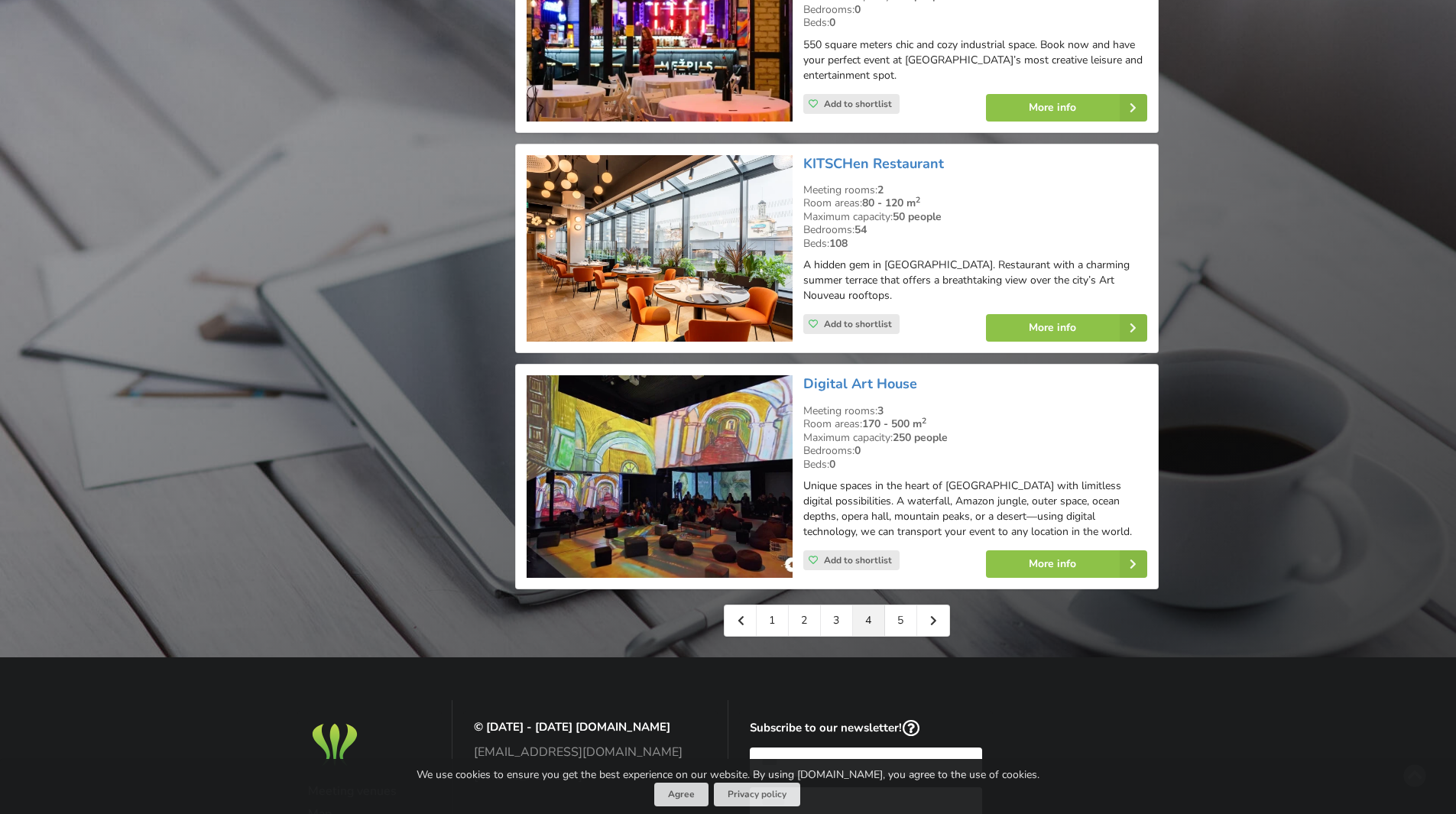
scroll to position [3362, 0]
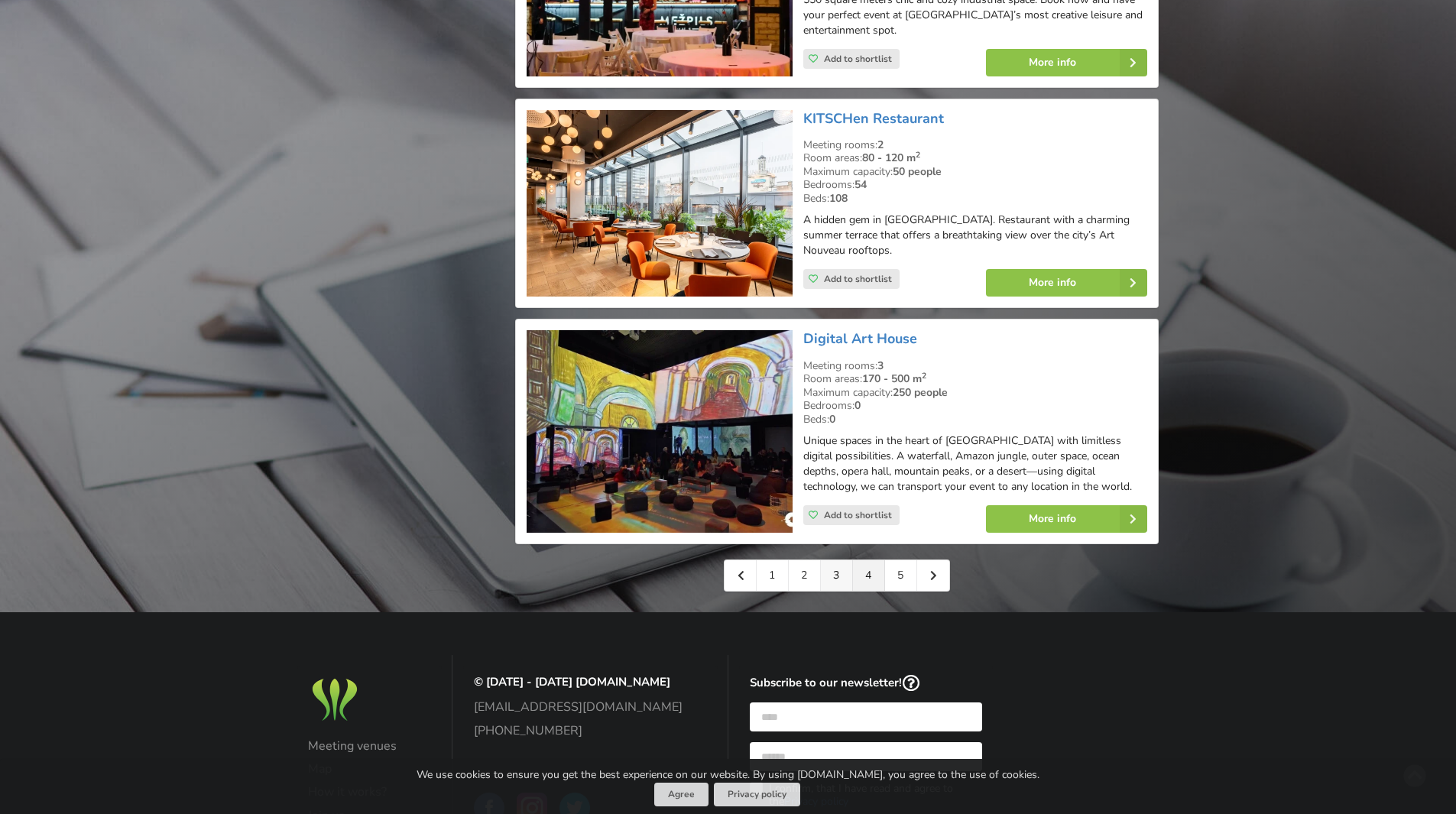
click at [829, 560] on link "3" at bounding box center [837, 576] width 32 height 31
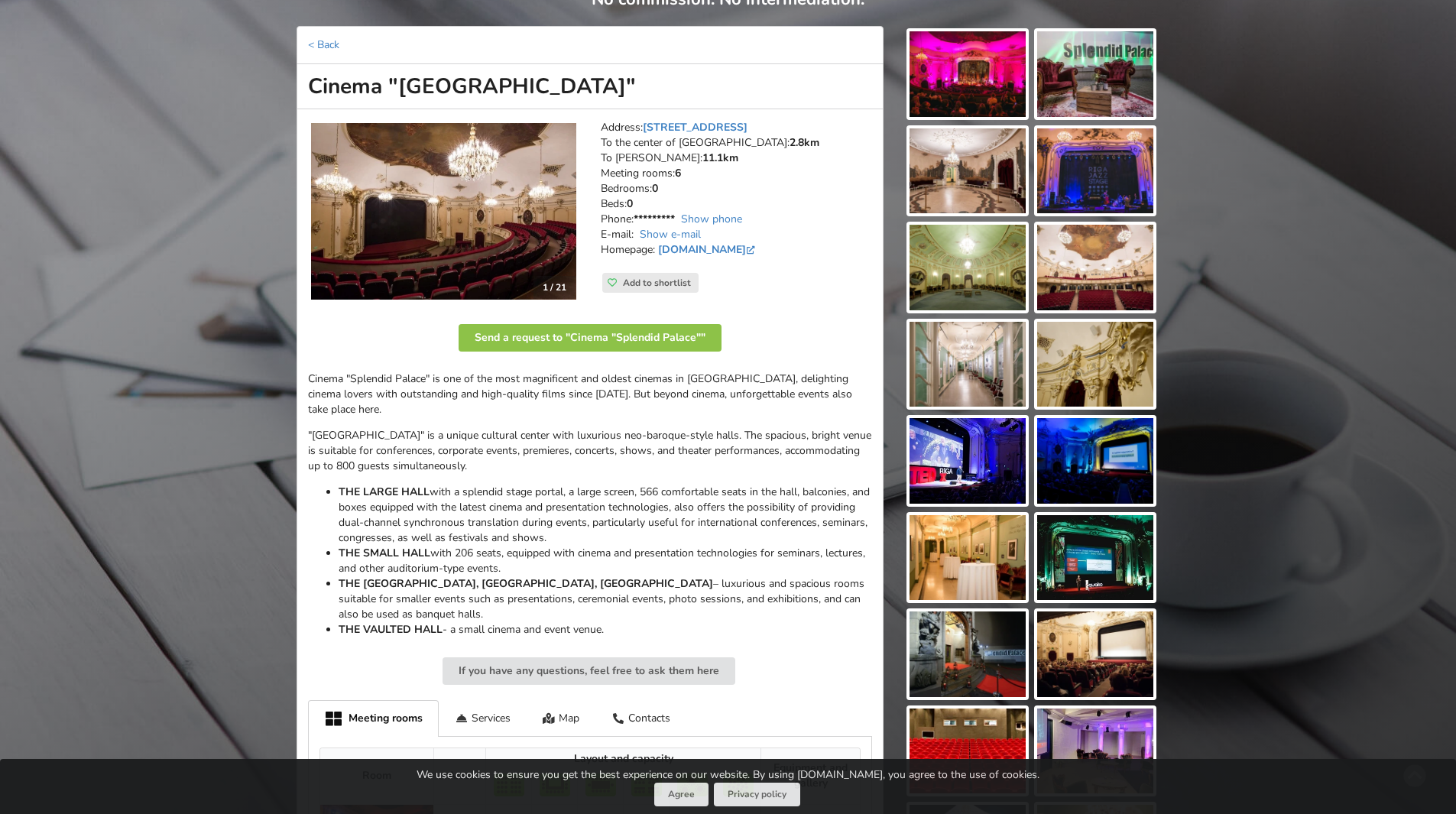
scroll to position [153, 0]
click at [738, 251] on link "www.splendidpalace.lv" at bounding box center [708, 250] width 100 height 15
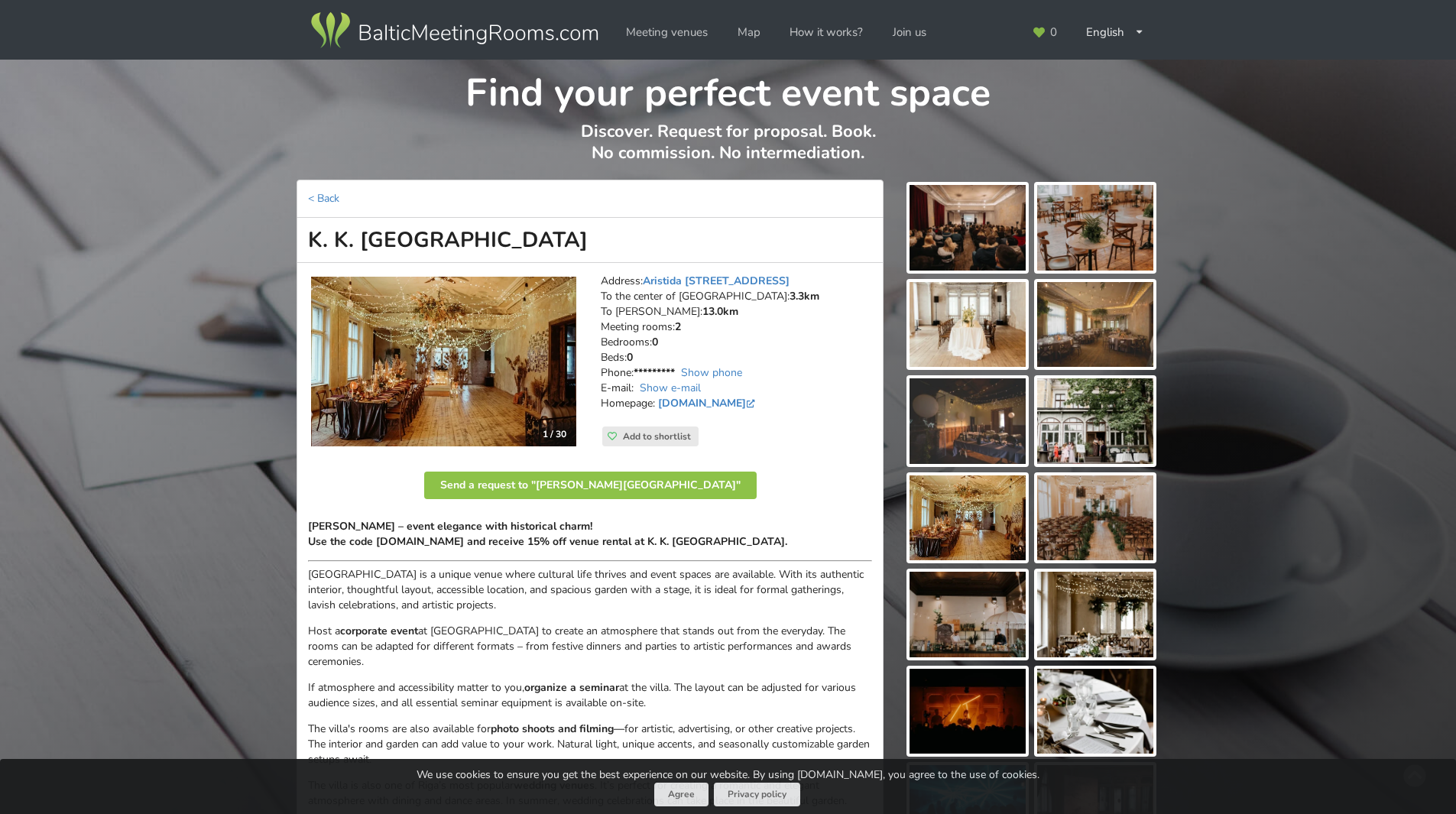
scroll to position [76, 0]
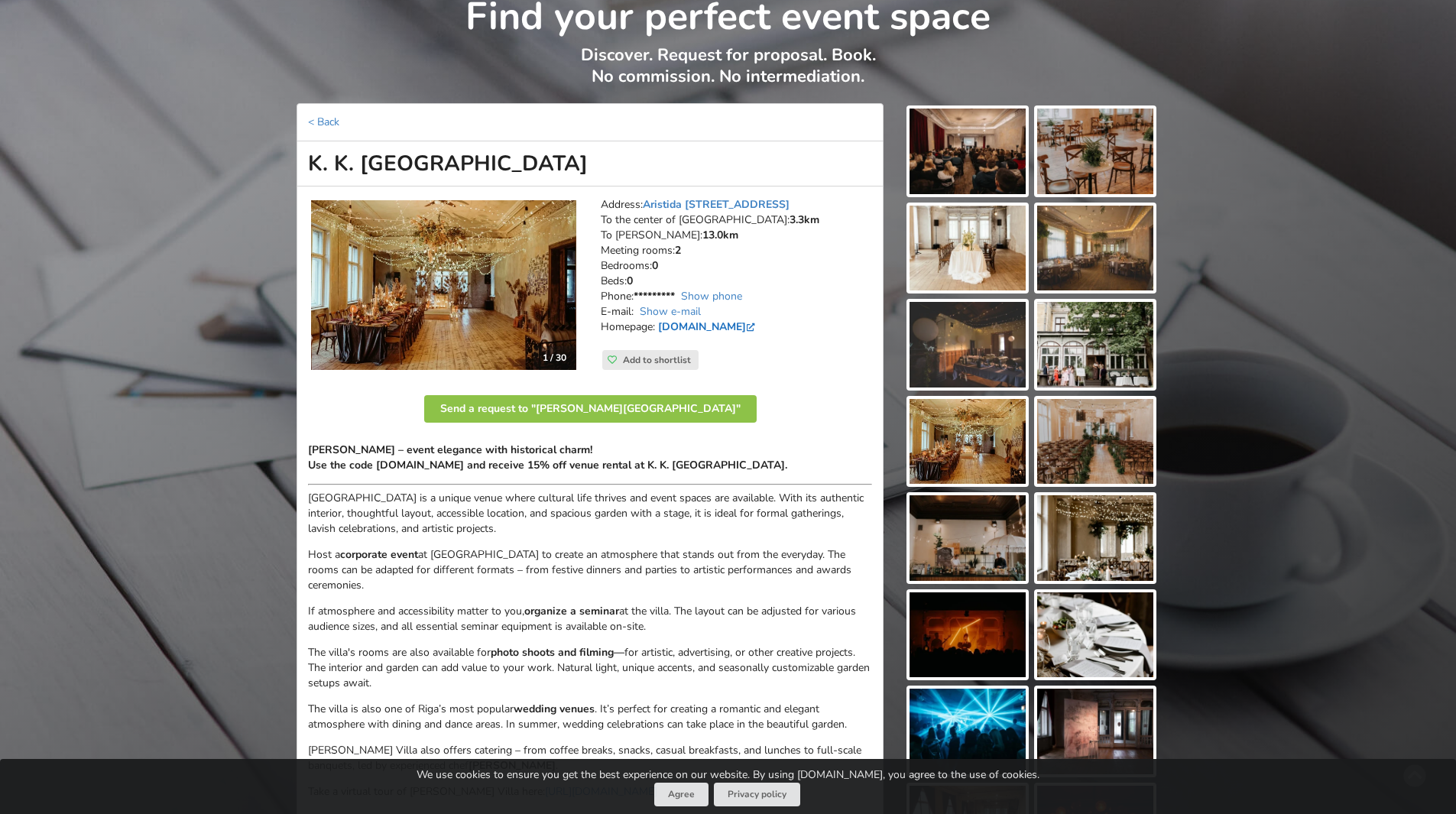
click at [681, 324] on link "fonstrickavilla.lv" at bounding box center [708, 326] width 100 height 15
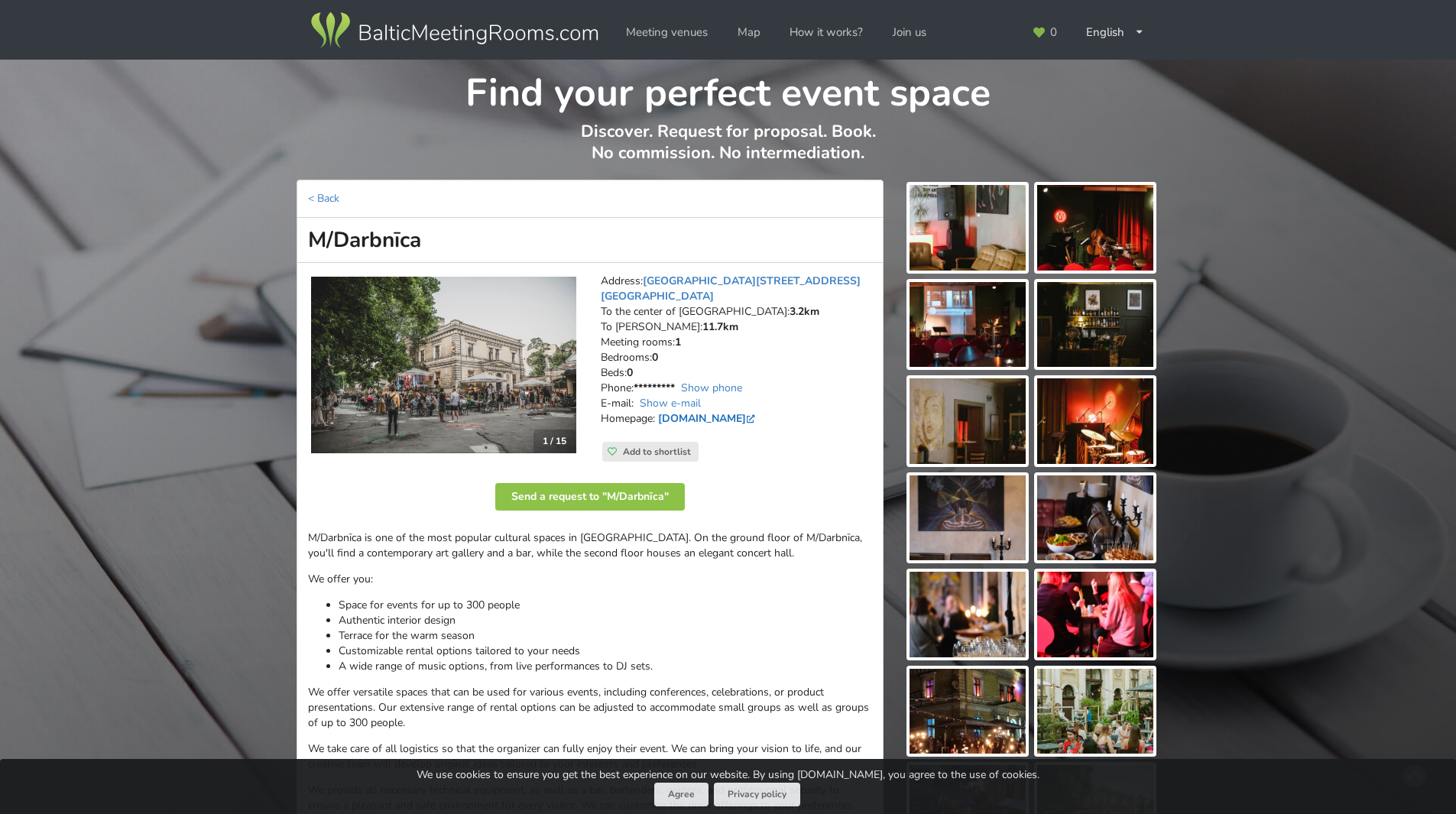
click at [707, 411] on link "[DOMAIN_NAME]" at bounding box center [708, 418] width 100 height 15
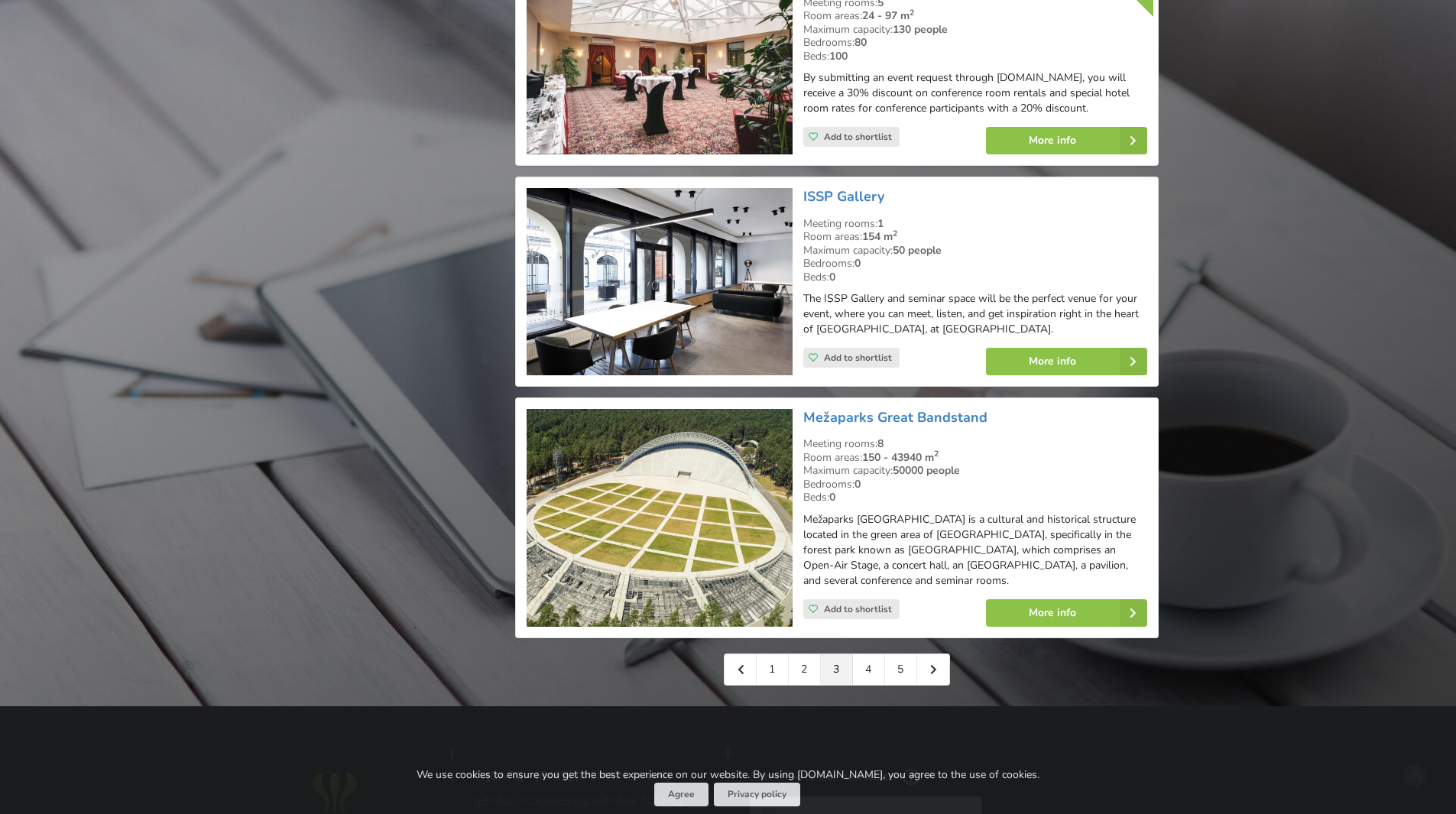
scroll to position [3210, 0]
click at [803, 654] on link "2" at bounding box center [805, 669] width 32 height 31
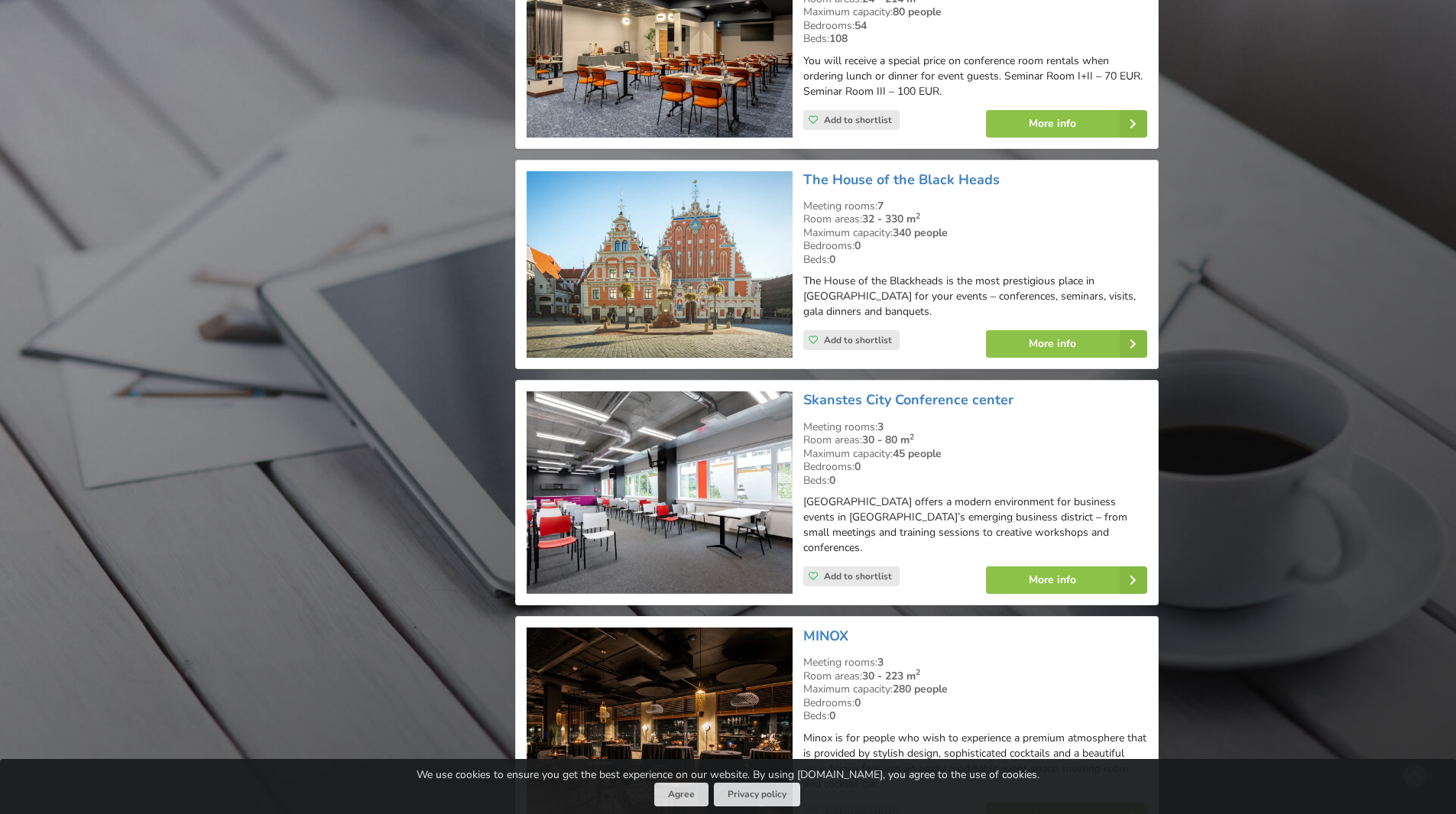
scroll to position [2751, 0]
